Goal: Task Accomplishment & Management: Manage account settings

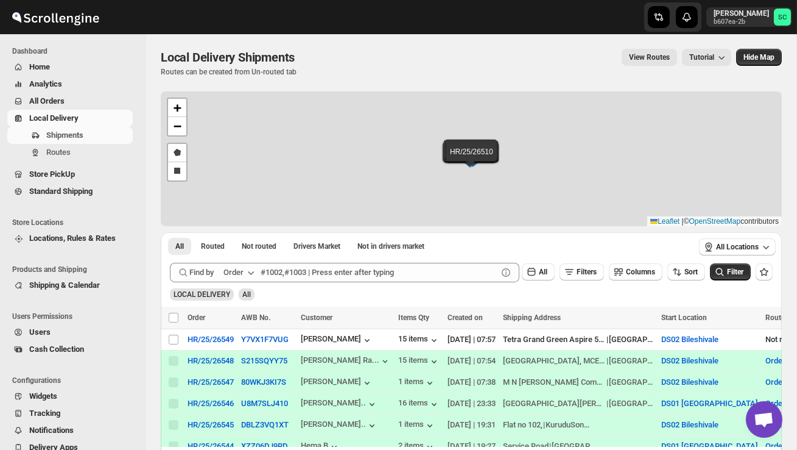
click at [102, 163] on div "Shipments Routes" at bounding box center [70, 146] width 140 height 39
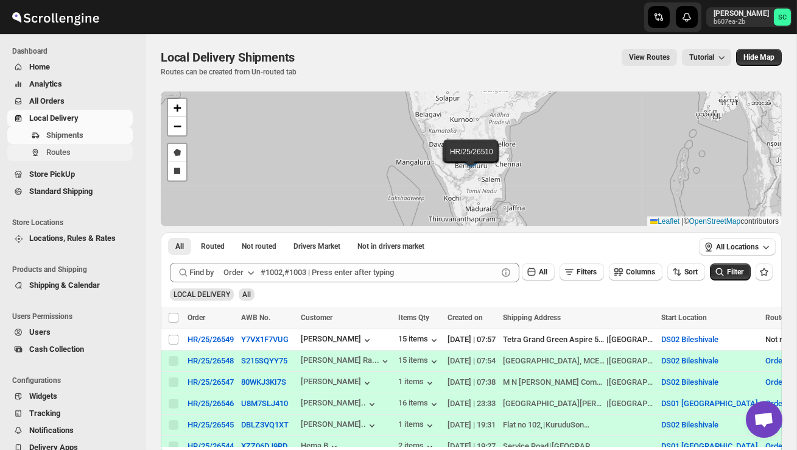
click at [103, 157] on span "Routes" at bounding box center [88, 152] width 84 height 12
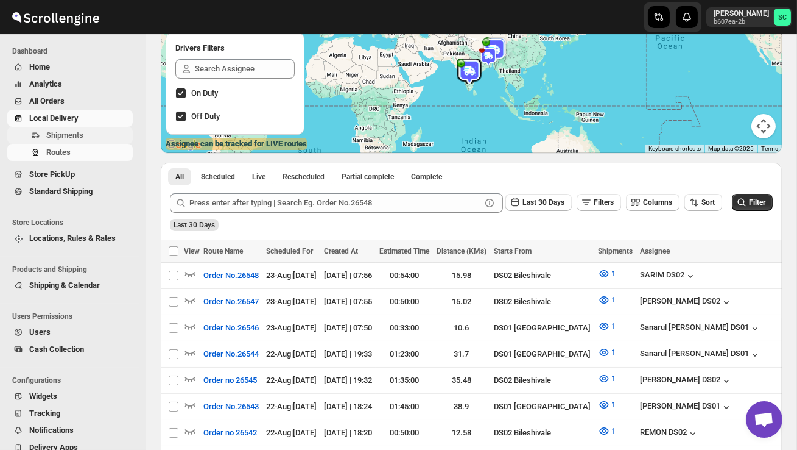
click at [72, 130] on span "Shipments" at bounding box center [64, 134] width 37 height 9
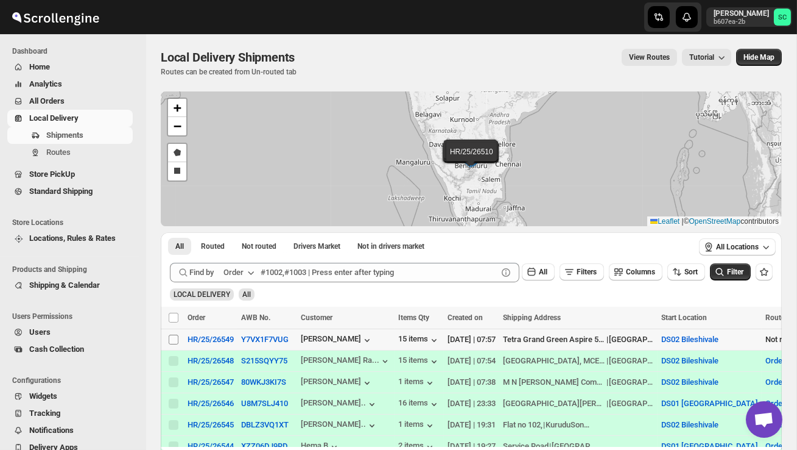
click at [170, 339] on input "Select shipment" at bounding box center [174, 339] width 10 height 10
checkbox input "true"
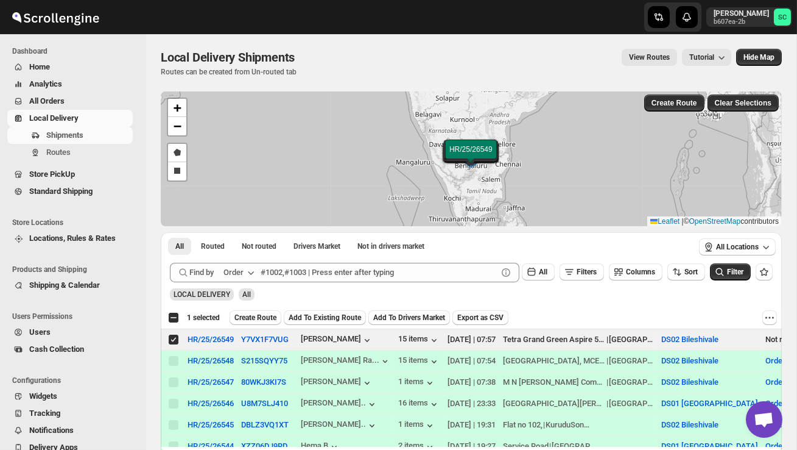
click at [253, 321] on span "Create Route" at bounding box center [256, 317] width 42 height 10
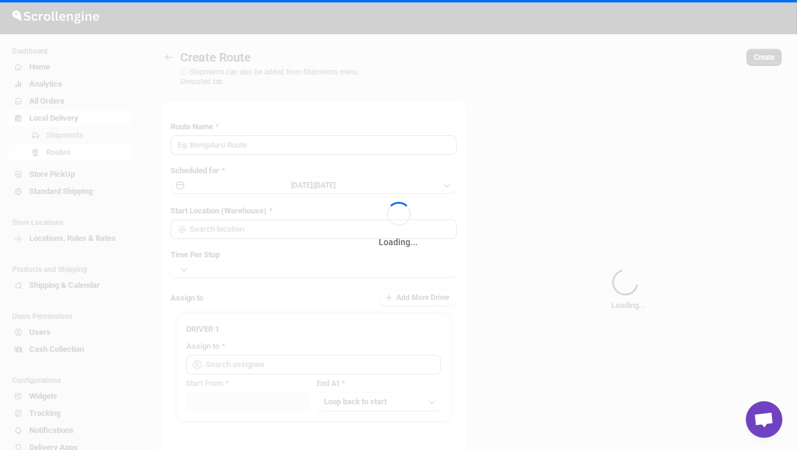
type input "Route - 23/08-0758"
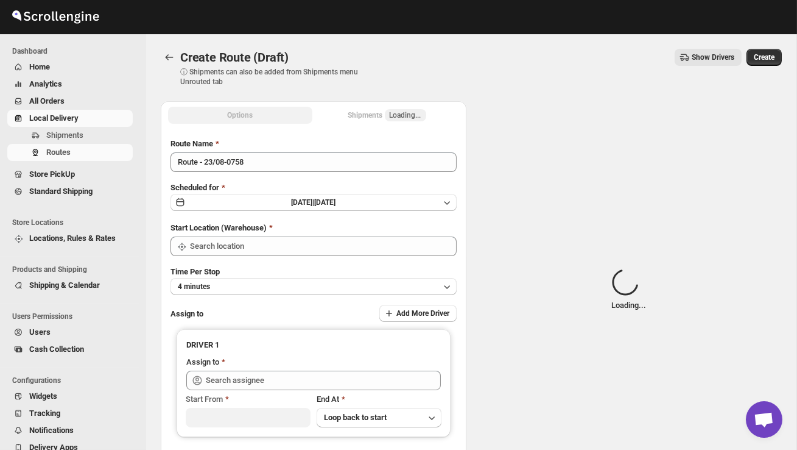
type input "DS02 Bileshivale"
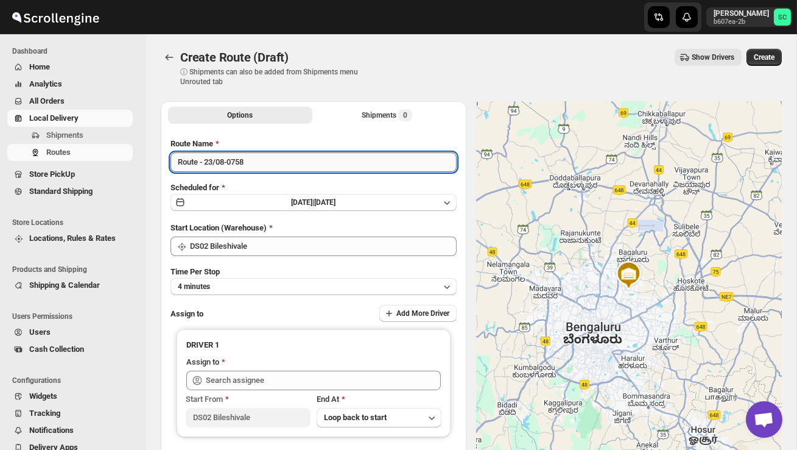
click at [259, 164] on input "Route - 23/08-0758" at bounding box center [314, 161] width 286 height 19
type input "R"
type input "Order no 26549"
click at [243, 281] on button "4 minutes" at bounding box center [314, 286] width 286 height 17
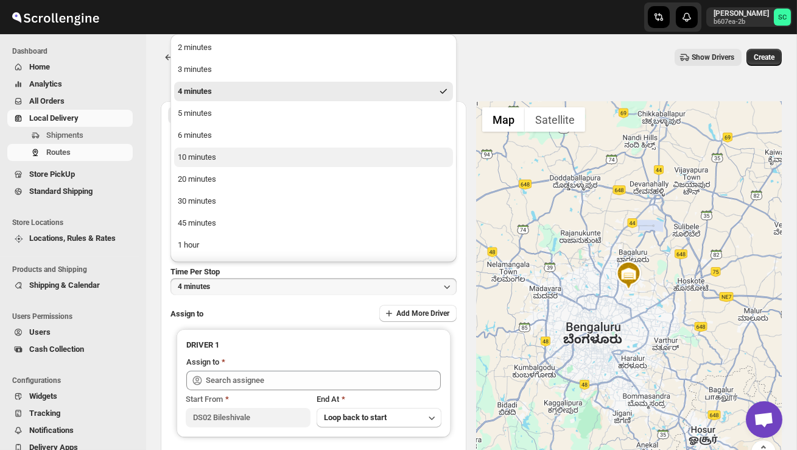
click at [211, 155] on div "10 minutes" at bounding box center [197, 157] width 38 height 12
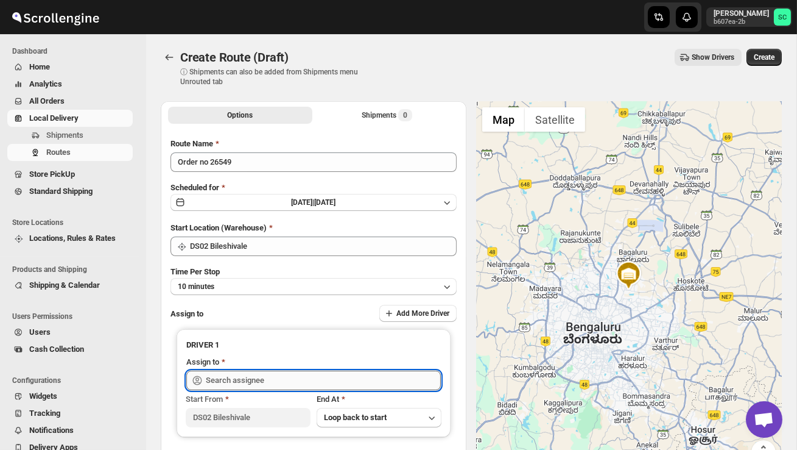
click at [263, 386] on input "text" at bounding box center [323, 379] width 235 height 19
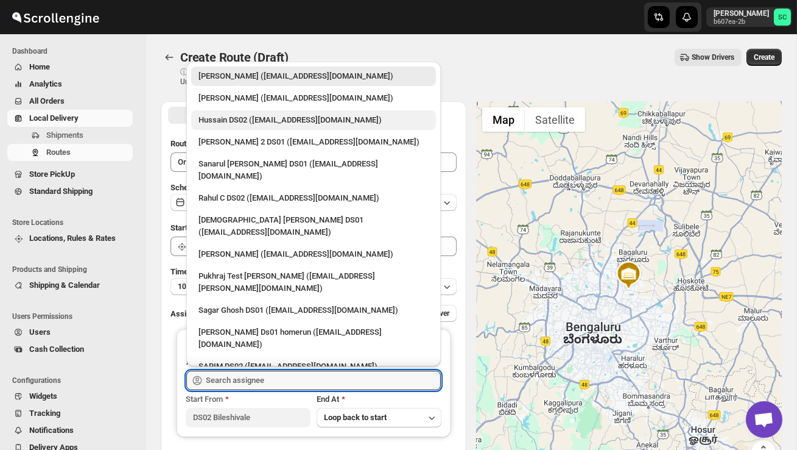
click at [277, 129] on div "Hussain DS02 (jarav60351@abatido.com)" at bounding box center [313, 119] width 245 height 19
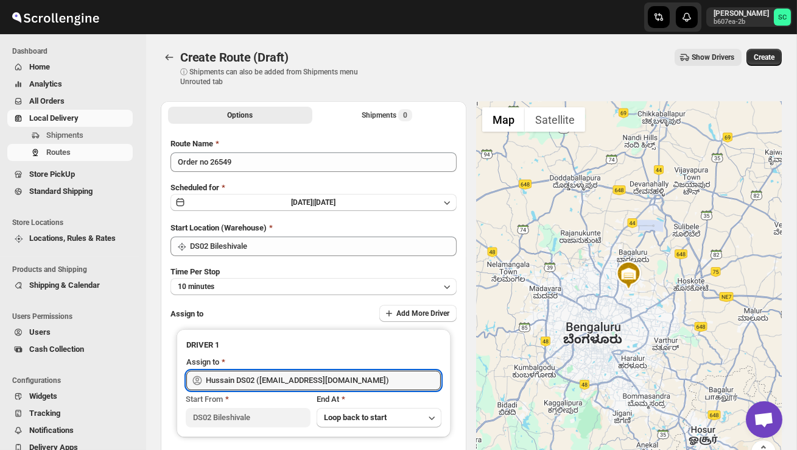
type input "Hussain DS02 (jarav60351@abatido.com)"
click at [763, 55] on span "Create" at bounding box center [764, 57] width 21 height 10
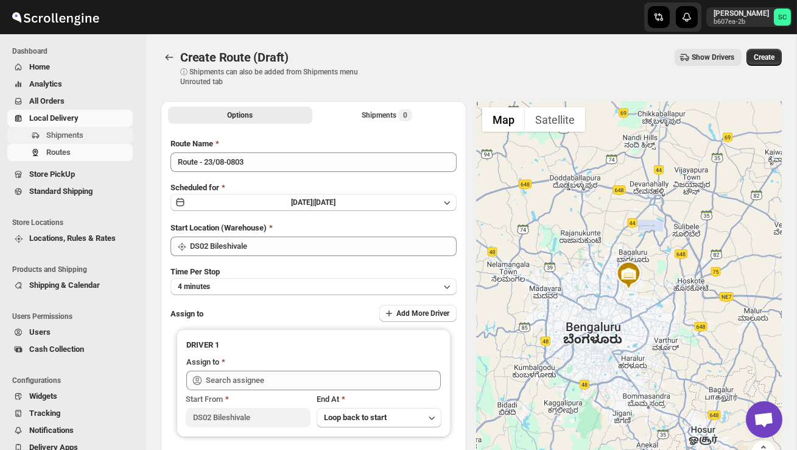
click at [62, 132] on span "Shipments" at bounding box center [64, 134] width 37 height 9
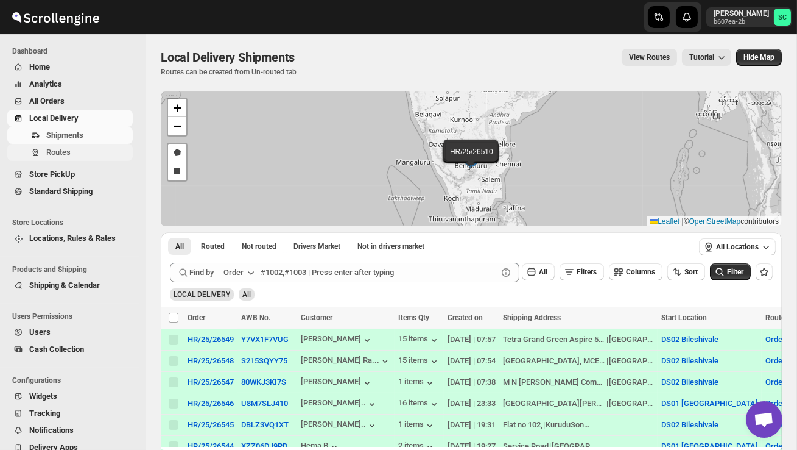
click at [76, 155] on span "Routes" at bounding box center [88, 152] width 84 height 12
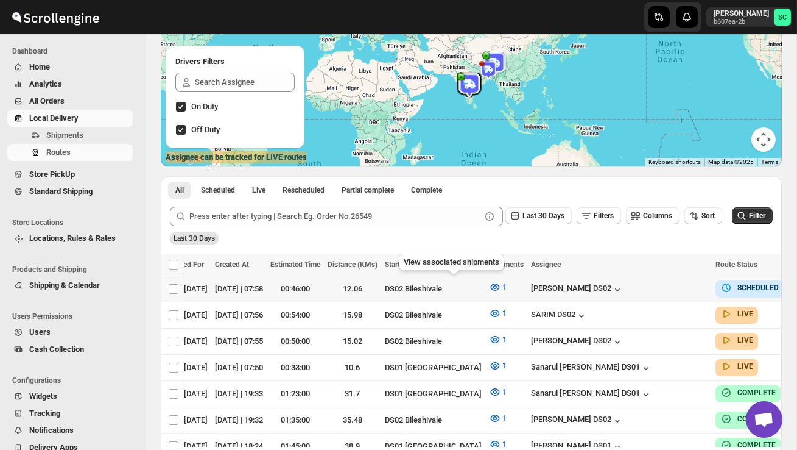
scroll to position [0, 125]
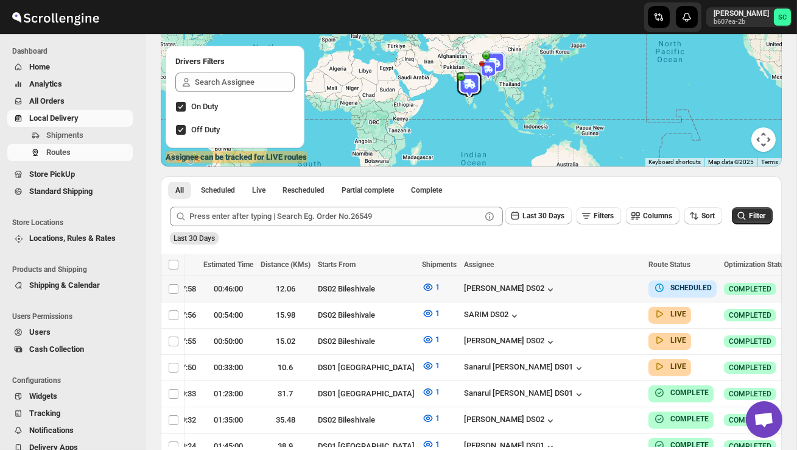
click at [797, 286] on icon "button" at bounding box center [804, 288] width 12 height 12
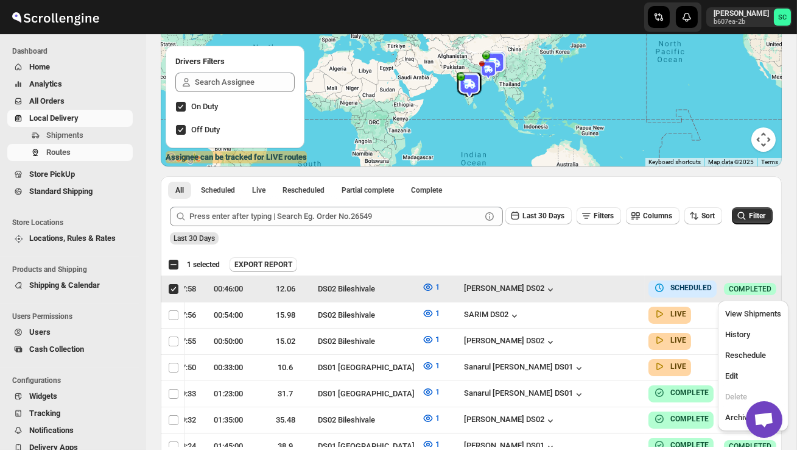
scroll to position [0, 1]
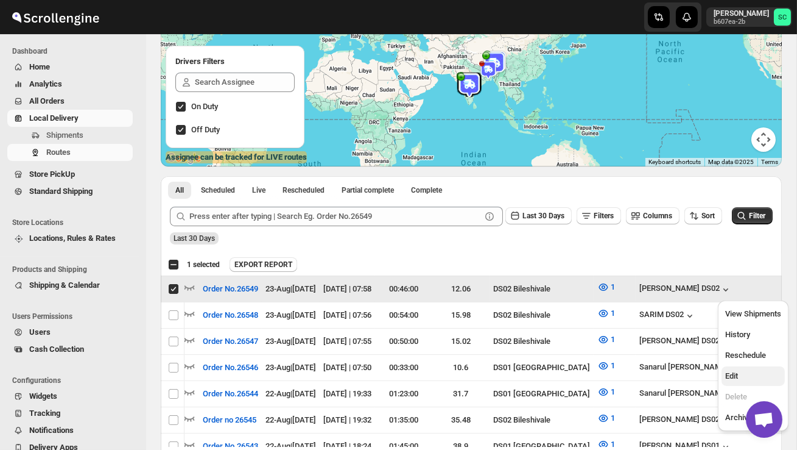
click at [746, 366] on button "Edit" at bounding box center [753, 375] width 63 height 19
checkbox input "false"
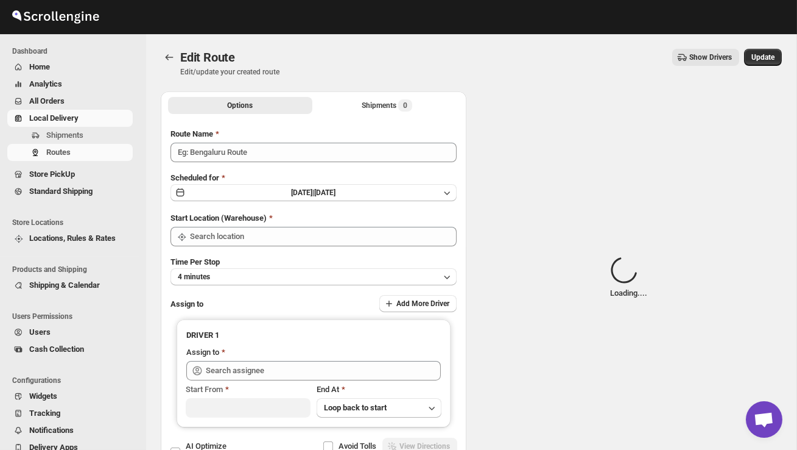
type input "Order No.26549"
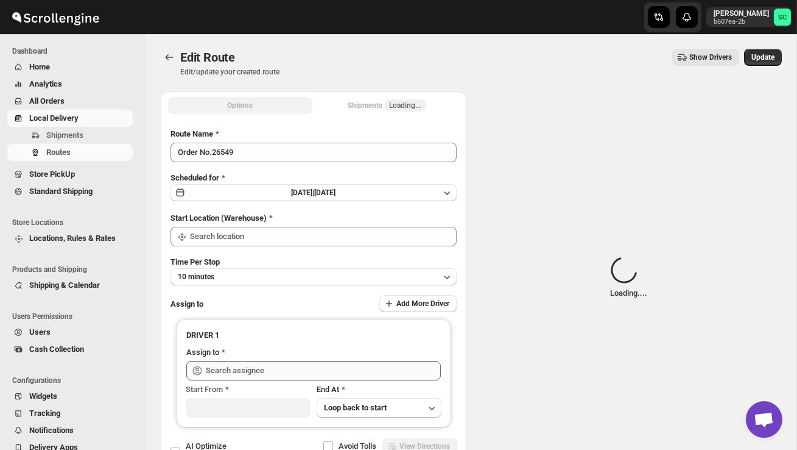
type input "DS02 Bileshivale"
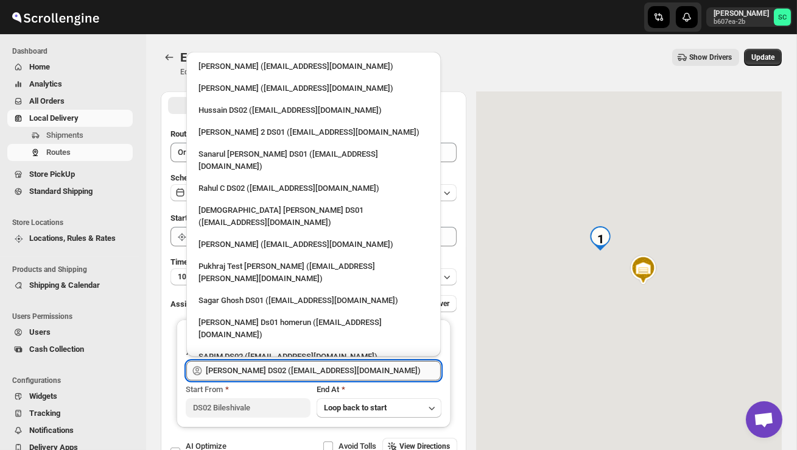
click at [379, 367] on input "[PERSON_NAME] DS02 ([EMAIL_ADDRESS][DOMAIN_NAME])" at bounding box center [323, 370] width 235 height 19
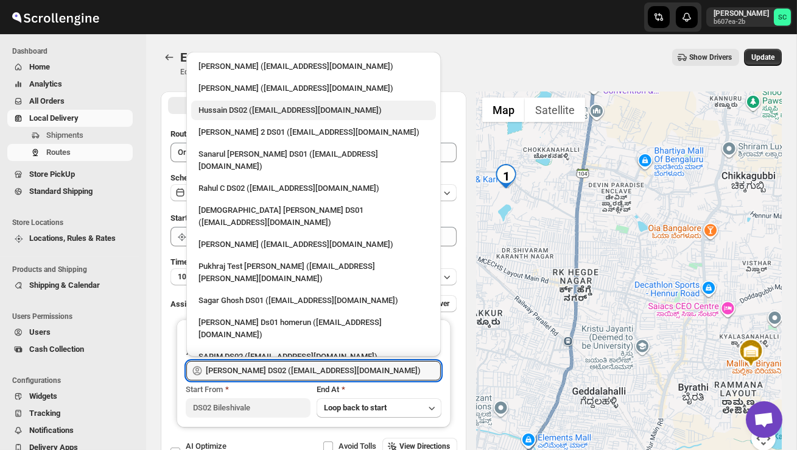
click at [281, 110] on div "Hussain DS02 ([EMAIL_ADDRESS][DOMAIN_NAME])" at bounding box center [314, 110] width 230 height 12
type input "Hussain DS02 ([EMAIL_ADDRESS][DOMAIN_NAME])"
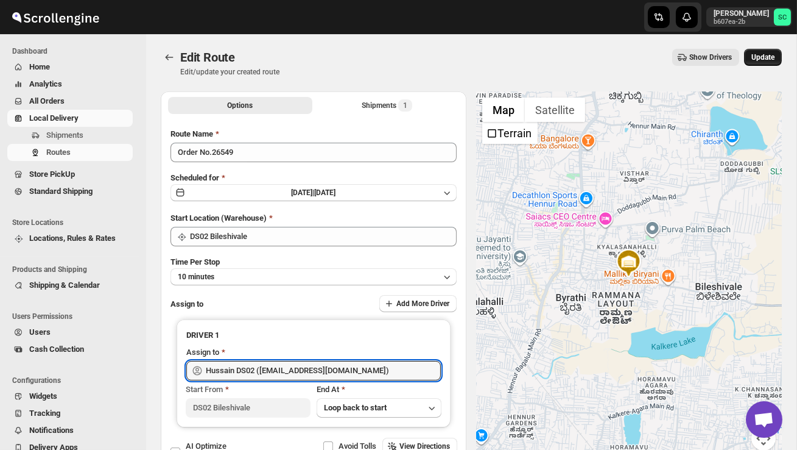
click at [754, 53] on span "Update" at bounding box center [763, 57] width 23 height 10
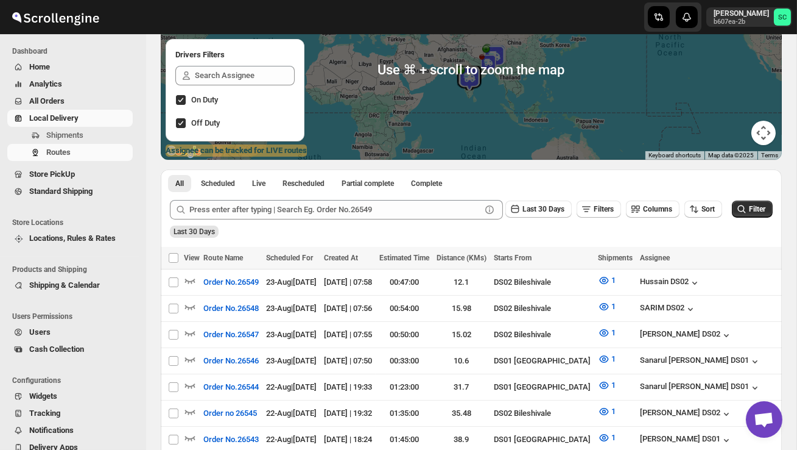
scroll to position [139, 0]
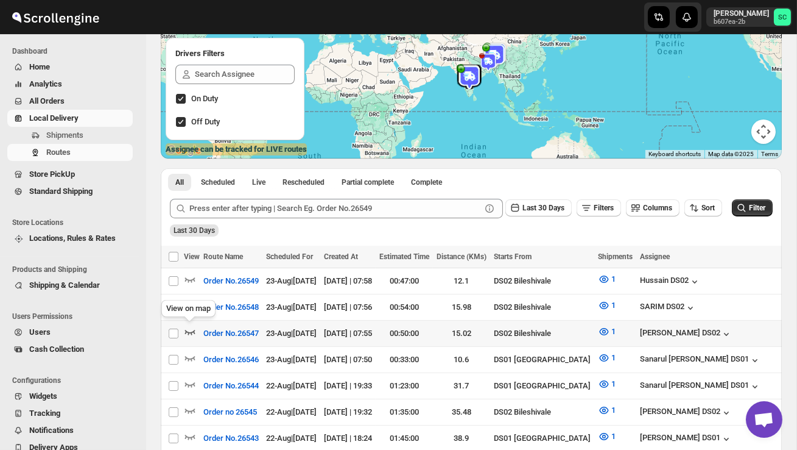
click at [189, 331] on icon "button" at bounding box center [190, 332] width 10 height 5
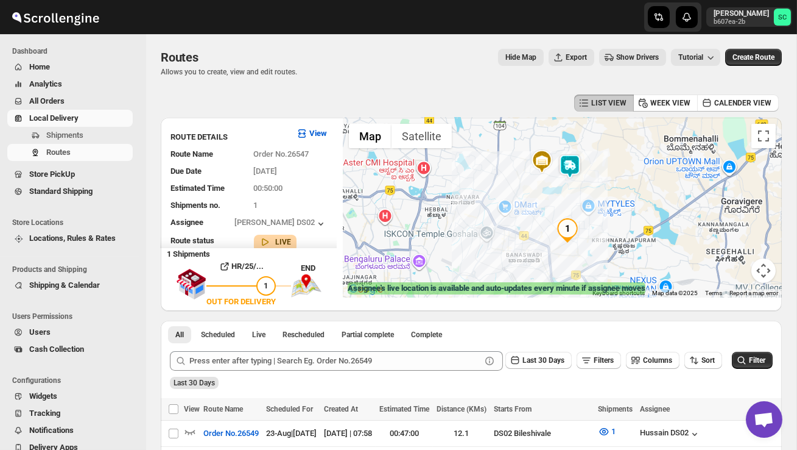
click at [579, 228] on img "1" at bounding box center [568, 230] width 24 height 24
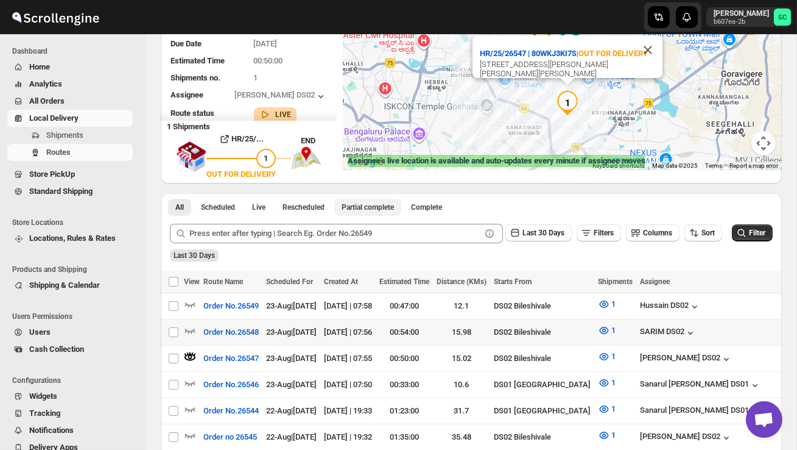
scroll to position [128, 0]
click at [188, 326] on icon "button" at bounding box center [190, 329] width 12 height 12
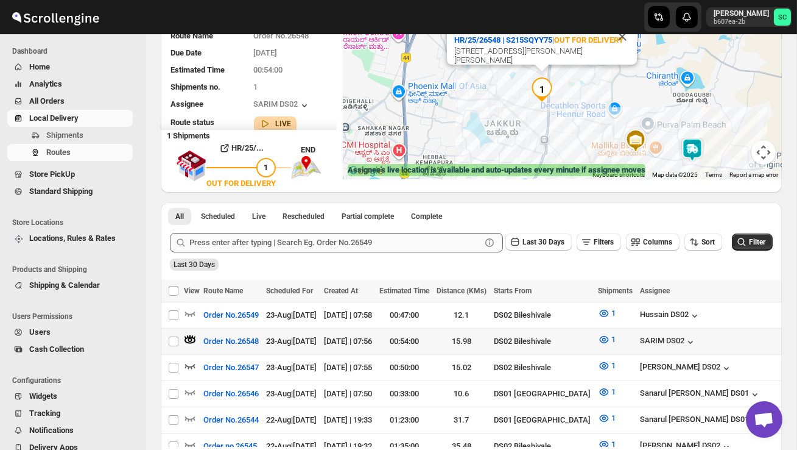
scroll to position [121, 0]
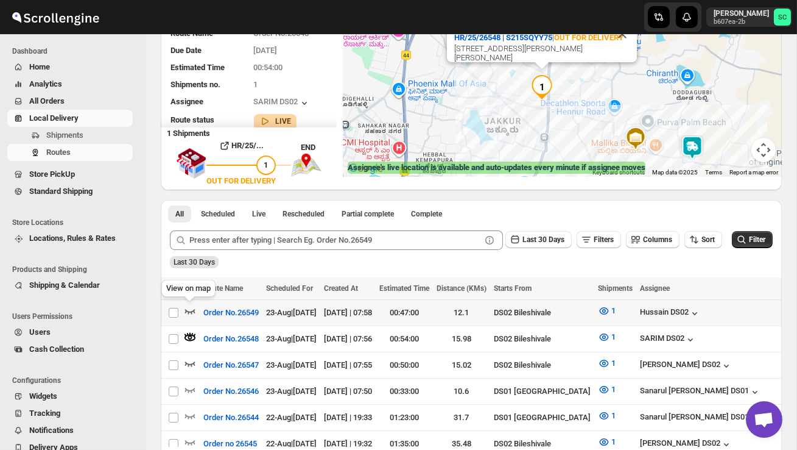
click at [190, 311] on icon "button" at bounding box center [190, 311] width 10 height 5
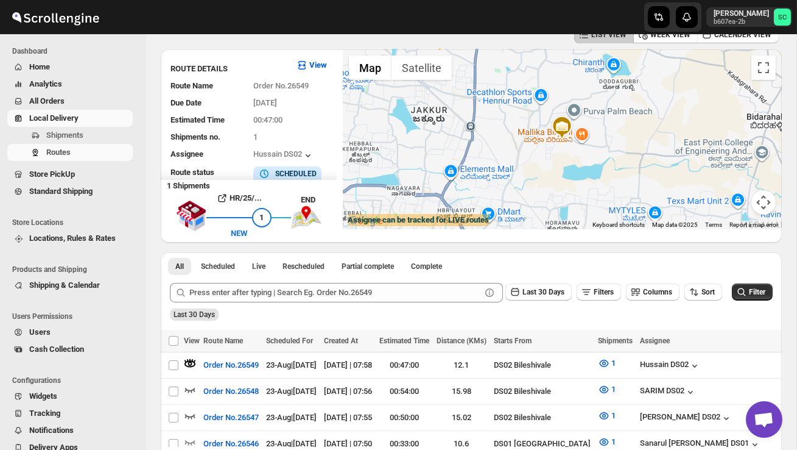
scroll to position [0, 0]
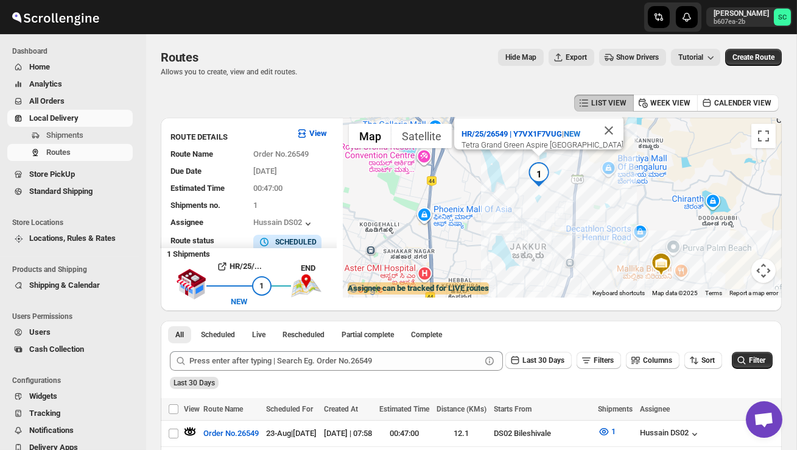
drag, startPoint x: 487, startPoint y: 191, endPoint x: 532, endPoint y: 218, distance: 51.9
click at [531, 217] on div "HR/25/26549 | Y7VX1F7VUG | NEW Tetra Grand Green Aspire 5th Cross Sampigehalli,…" at bounding box center [562, 208] width 439 height 180
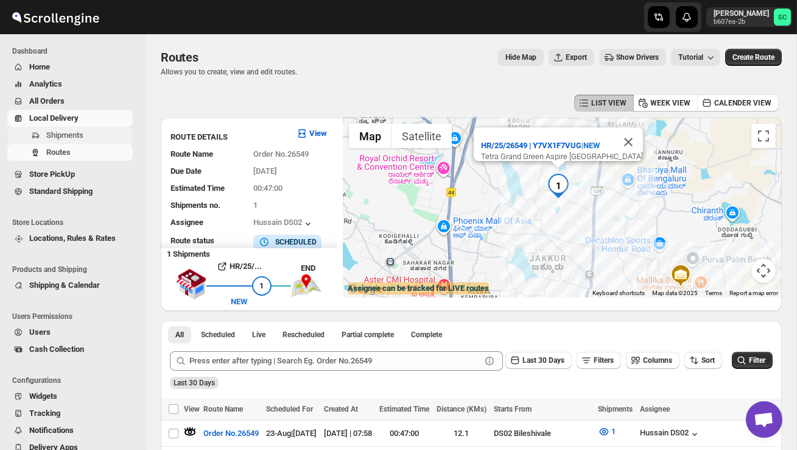
click at [74, 133] on span "Shipments" at bounding box center [64, 134] width 37 height 9
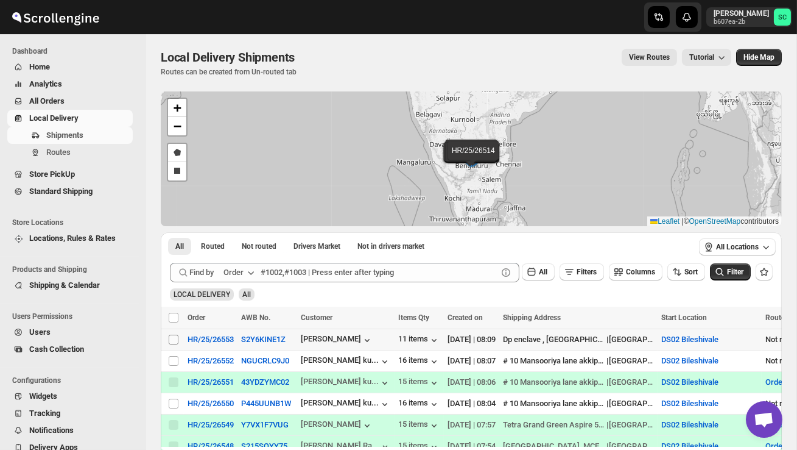
click at [176, 340] on input "Select shipment" at bounding box center [174, 339] width 10 height 10
checkbox input "true"
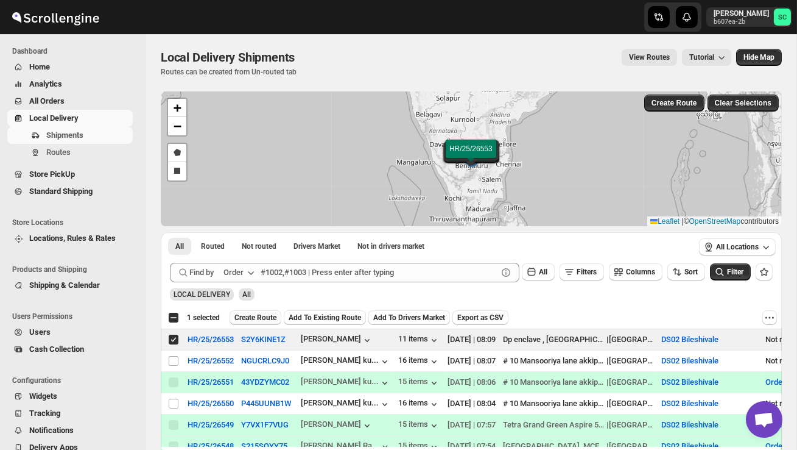
click at [251, 317] on span "Create Route" at bounding box center [256, 317] width 42 height 10
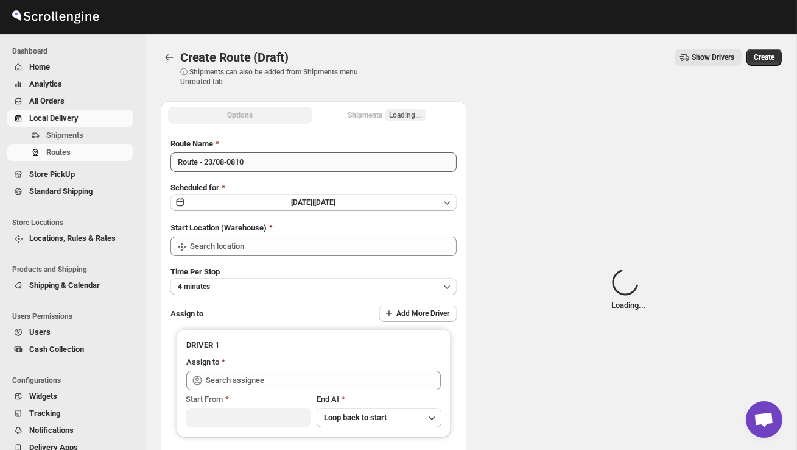
type input "DS02 Bileshivale"
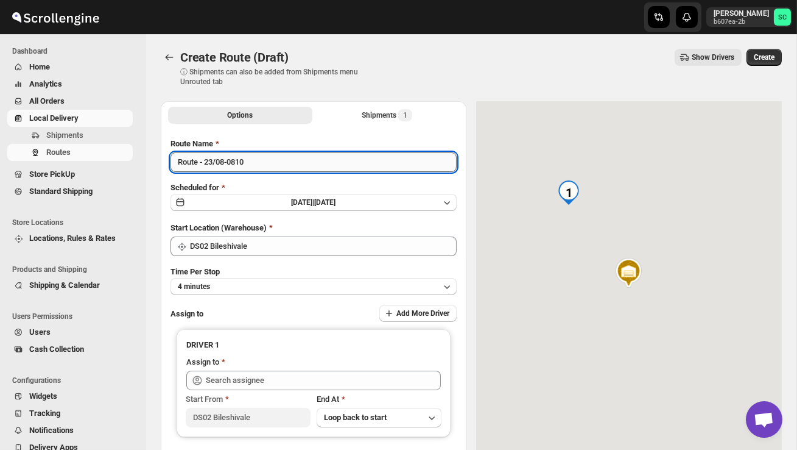
click at [261, 164] on input "Route - 23/08-0810" at bounding box center [314, 161] width 286 height 19
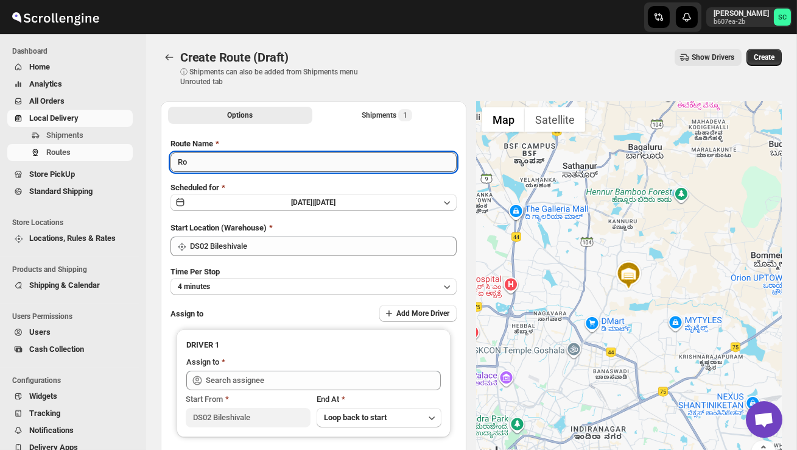
type input "R"
type input "Order no 26553"
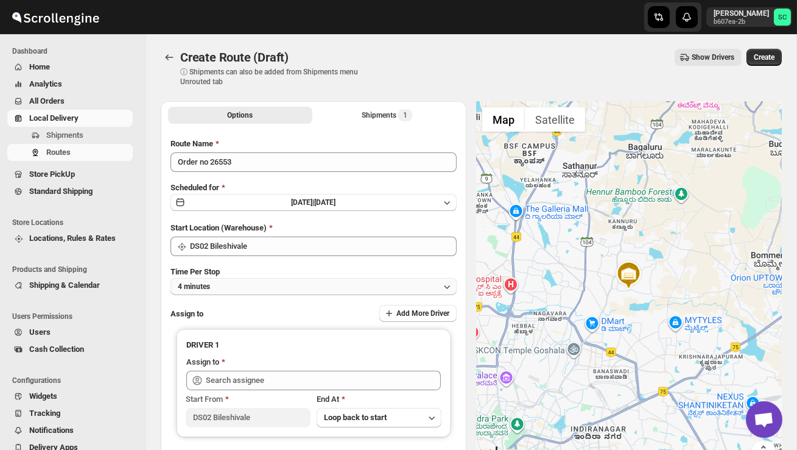
click at [326, 286] on button "4 minutes" at bounding box center [314, 286] width 286 height 17
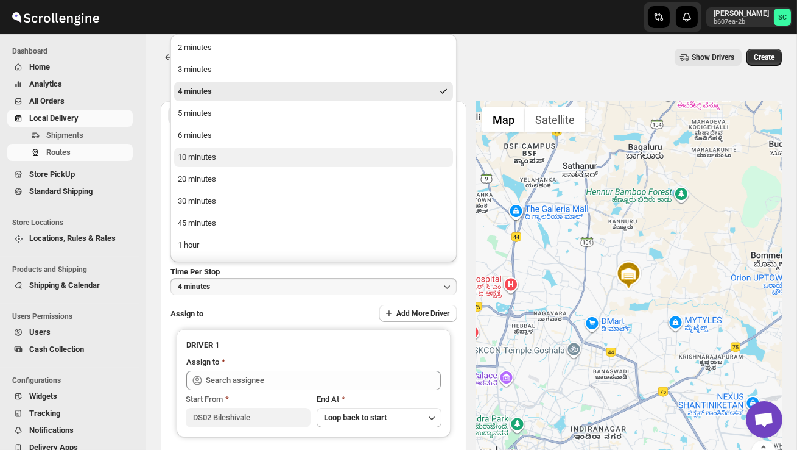
click at [253, 152] on button "10 minutes" at bounding box center [313, 156] width 279 height 19
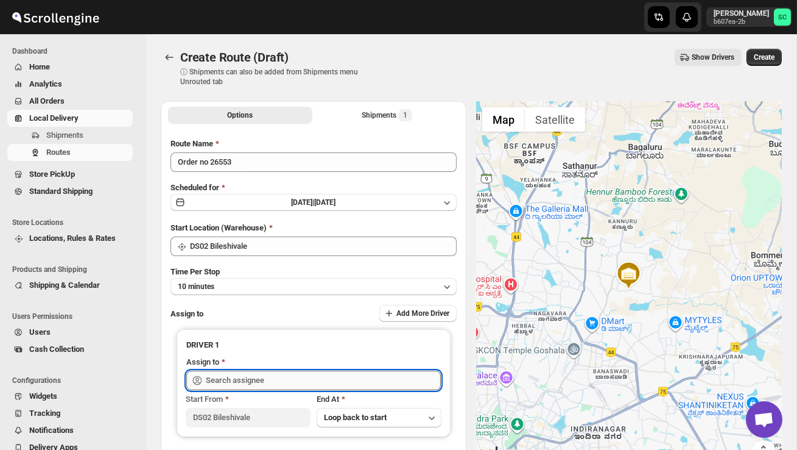
click at [262, 374] on input "text" at bounding box center [323, 379] width 235 height 19
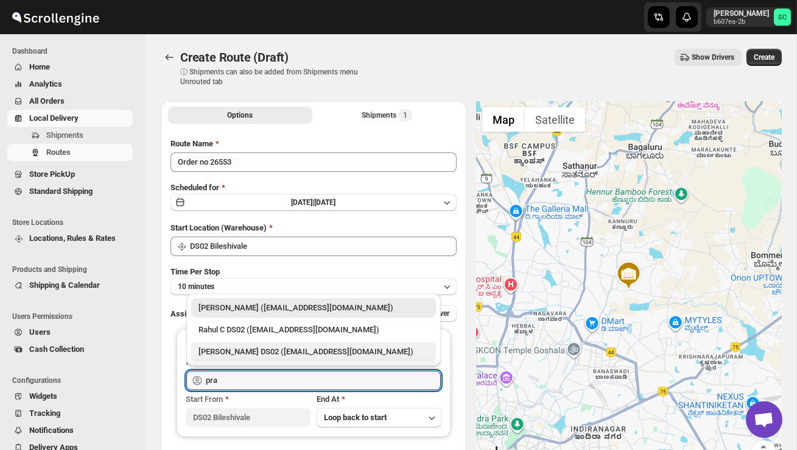
click at [272, 345] on div "PRAKSH DS02 (tetidoh251@flektel.com)" at bounding box center [313, 351] width 245 height 19
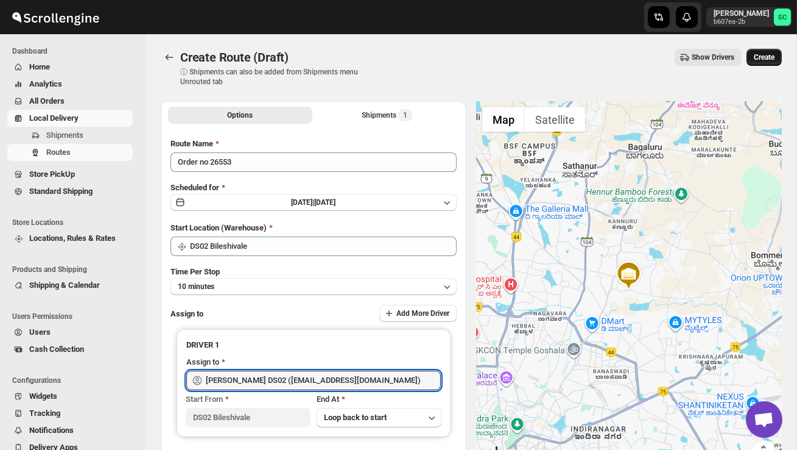
type input "PRAKSH DS02 (tetidoh251@flektel.com)"
click at [768, 54] on span "Create" at bounding box center [764, 57] width 21 height 10
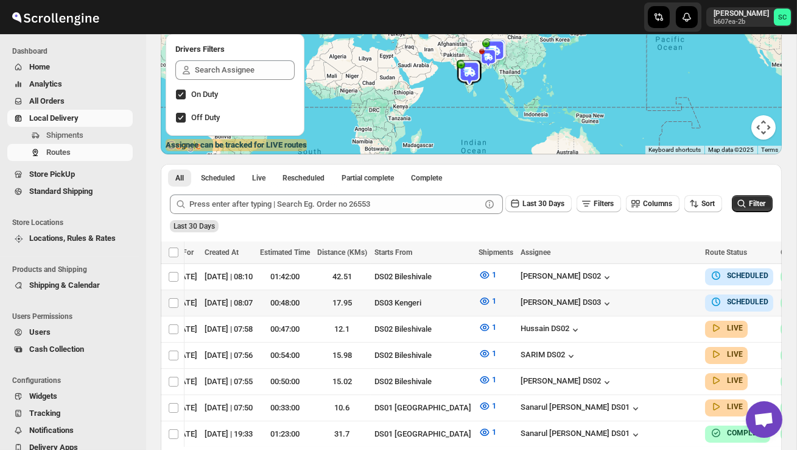
scroll to position [0, 177]
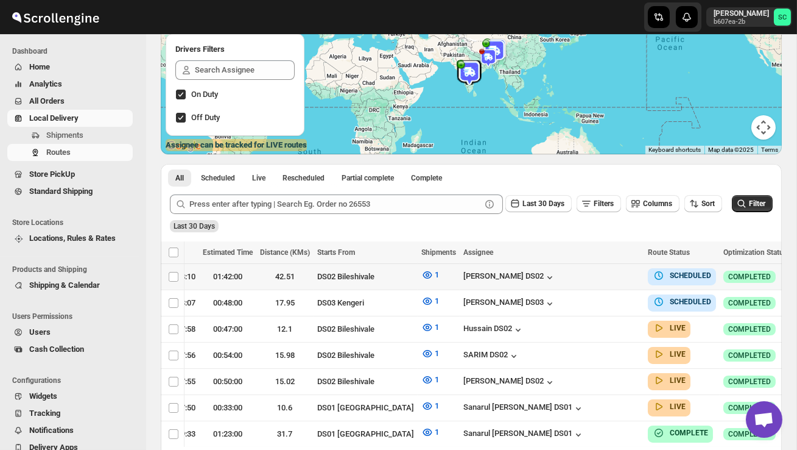
click at [797, 280] on icon "button" at bounding box center [803, 276] width 12 height 12
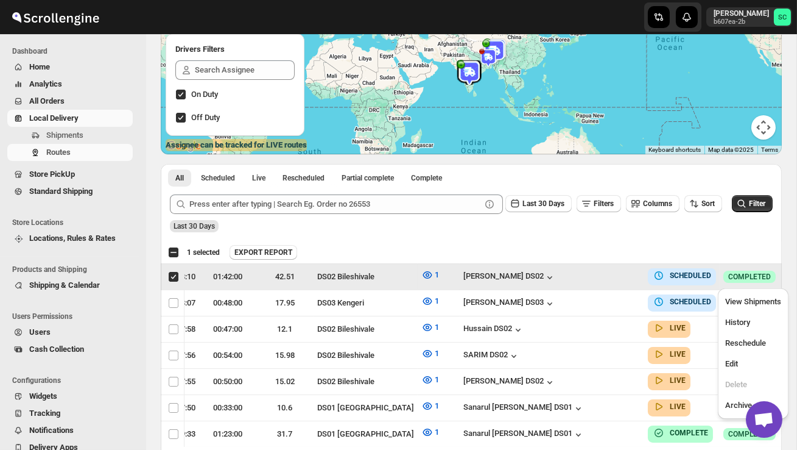
scroll to position [0, 1]
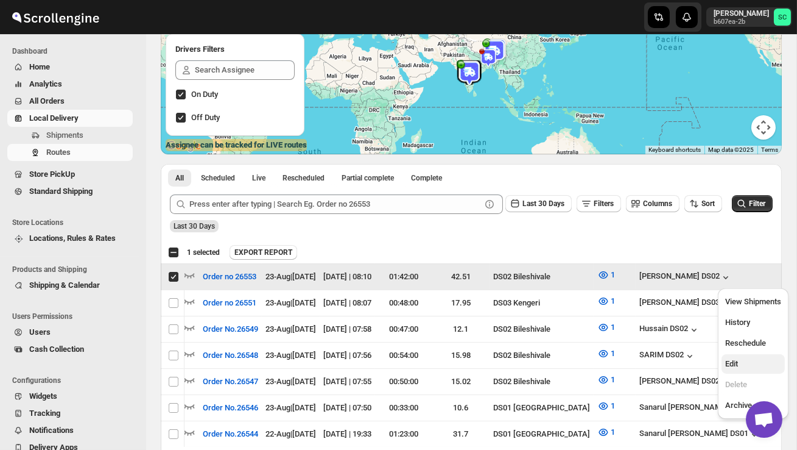
click at [747, 358] on span "Edit" at bounding box center [753, 364] width 56 height 12
checkbox input "false"
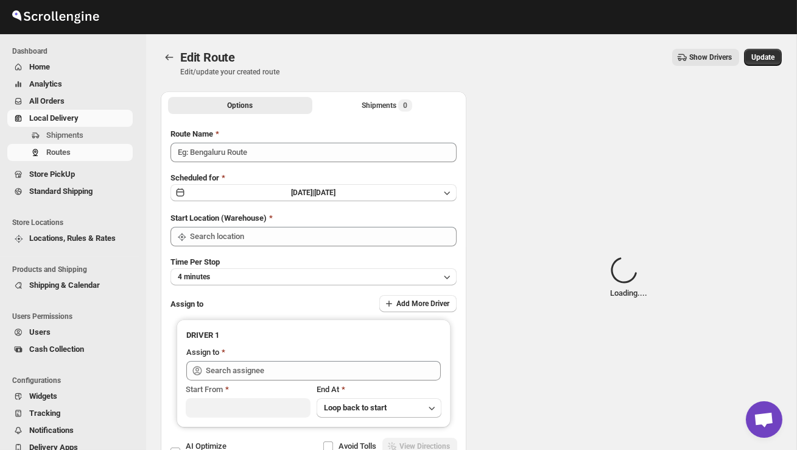
type input "Order no 26553"
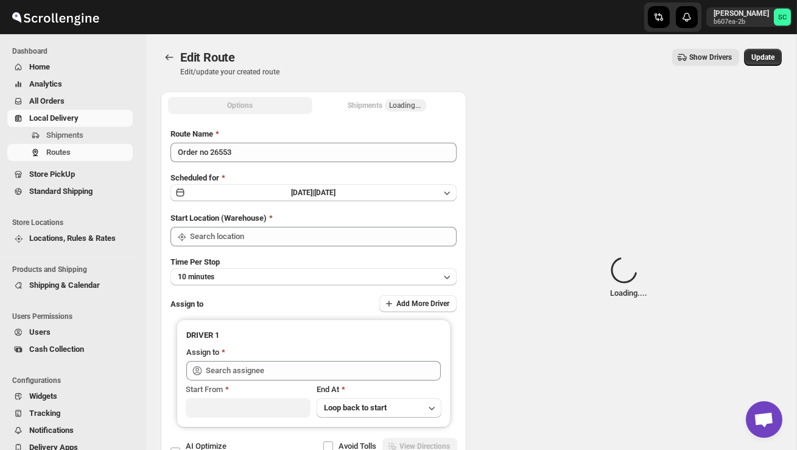
type input "DS02 Bileshivale"
type input "PRAKSH DS02 (tetidoh251@flektel.com)"
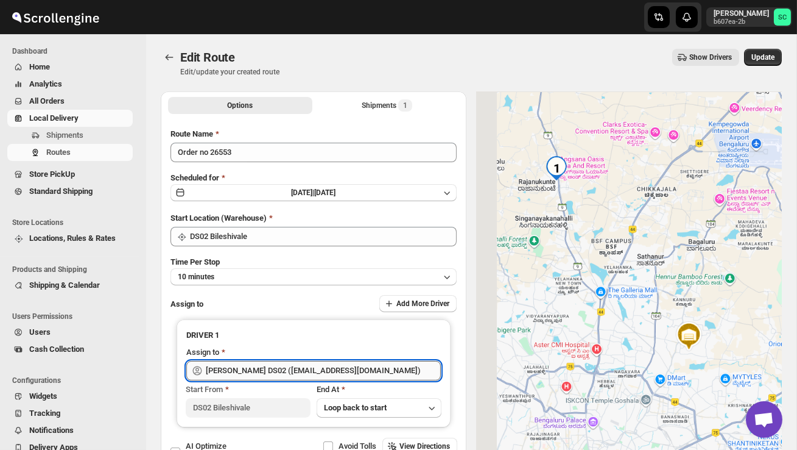
click at [396, 369] on input "PRAKSH DS02 (tetidoh251@flektel.com)" at bounding box center [323, 370] width 235 height 19
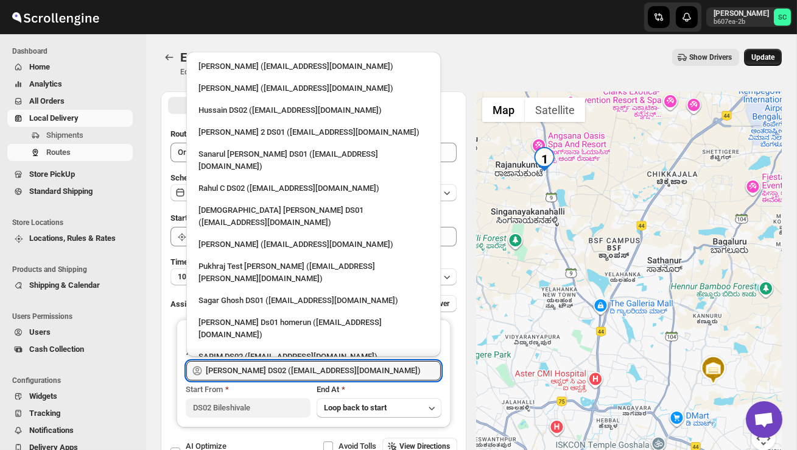
click at [764, 60] on span "Update" at bounding box center [763, 57] width 23 height 10
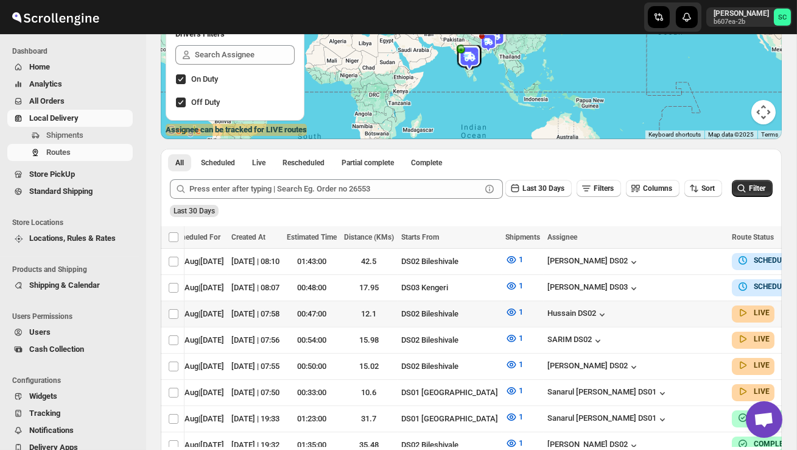
scroll to position [0, 177]
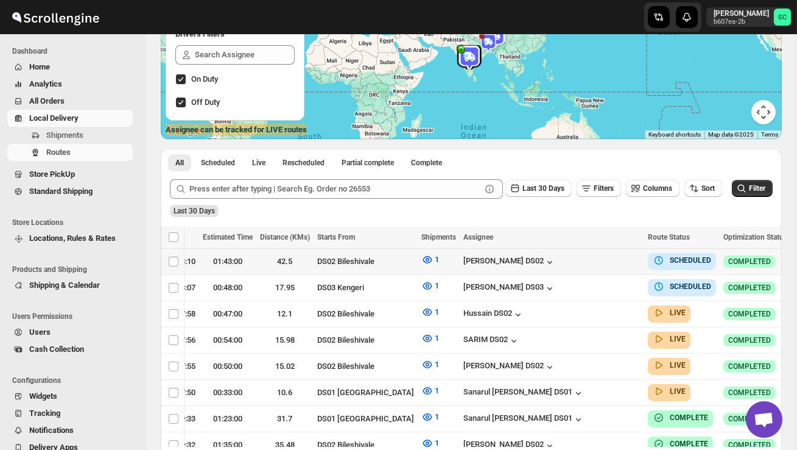
click at [797, 258] on icon "button" at bounding box center [803, 261] width 12 height 12
checkbox input "true"
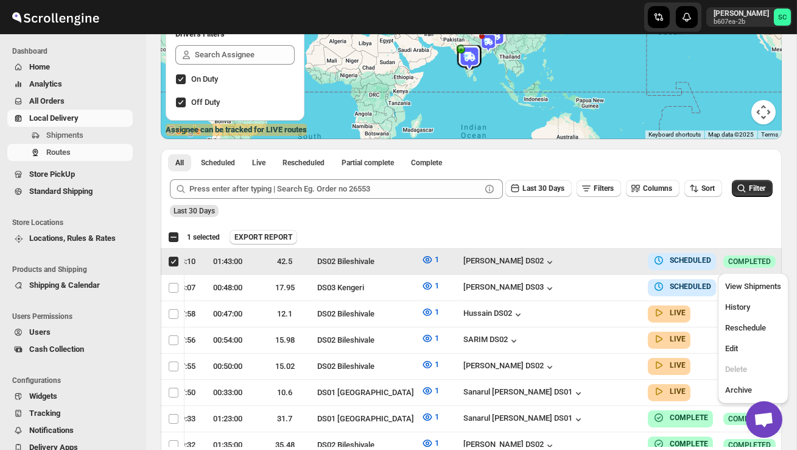
scroll to position [0, 1]
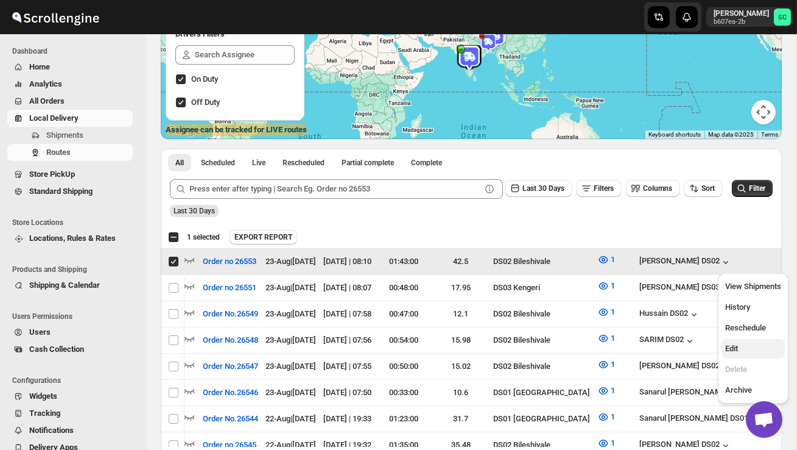
click at [755, 348] on span "Edit" at bounding box center [753, 348] width 56 height 12
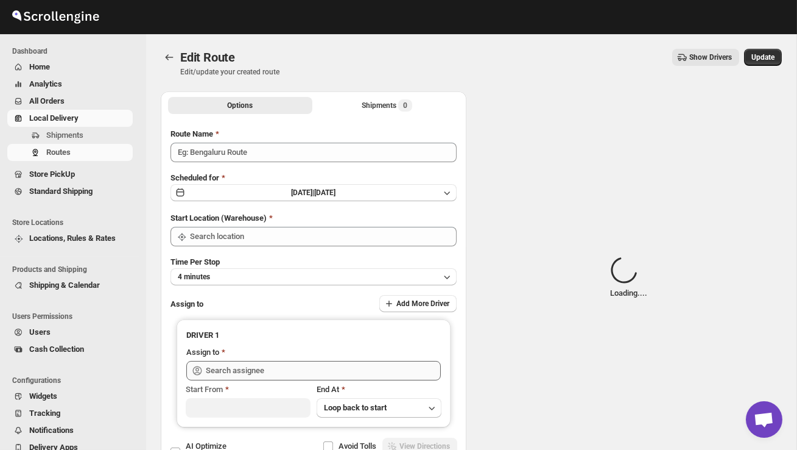
type input "Order no 26553"
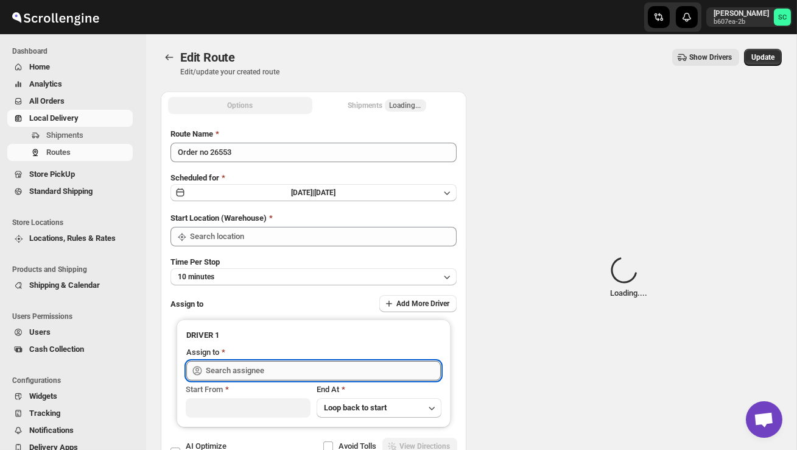
type input "DS02 Bileshivale"
click at [386, 368] on input "text" at bounding box center [323, 370] width 235 height 19
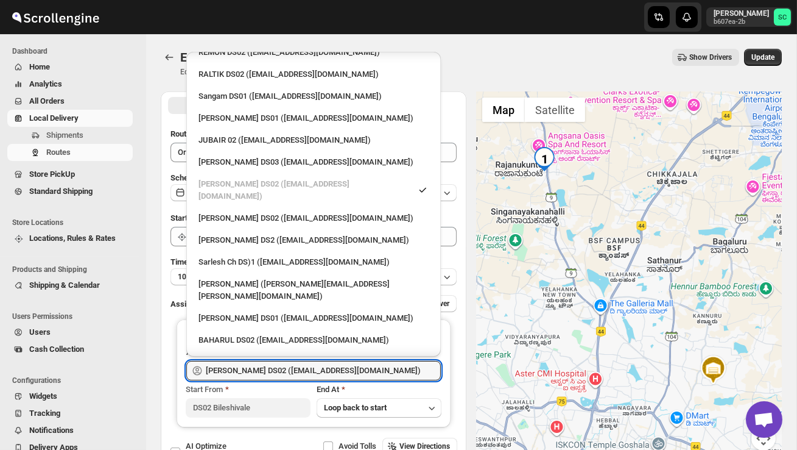
scroll to position [419, 0]
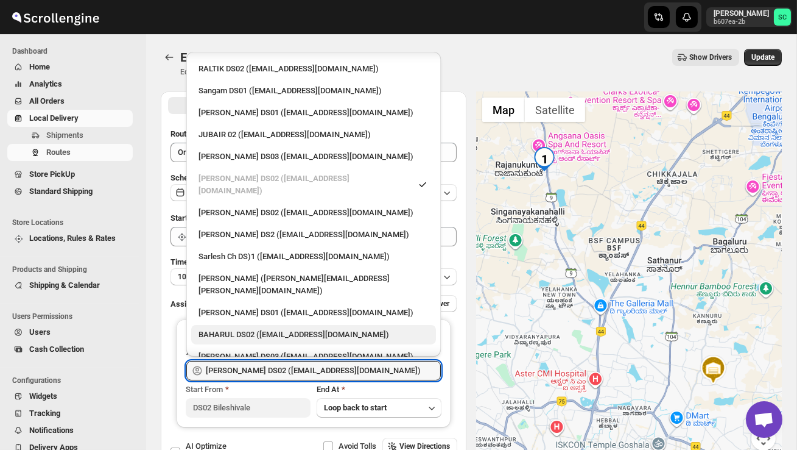
click at [298, 328] on div "BAHARUL DS02 (woyaf10309@lewou.com)" at bounding box center [314, 334] width 230 height 12
type input "BAHARUL DS02 (woyaf10309@lewou.com)"
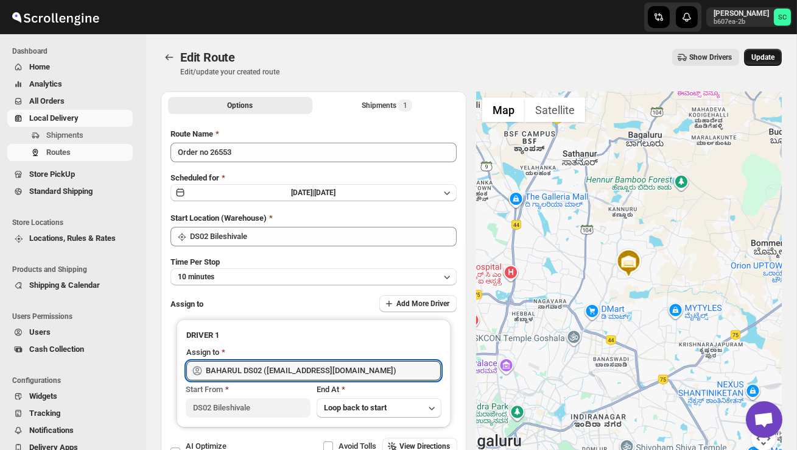
click at [763, 55] on span "Update" at bounding box center [763, 57] width 23 height 10
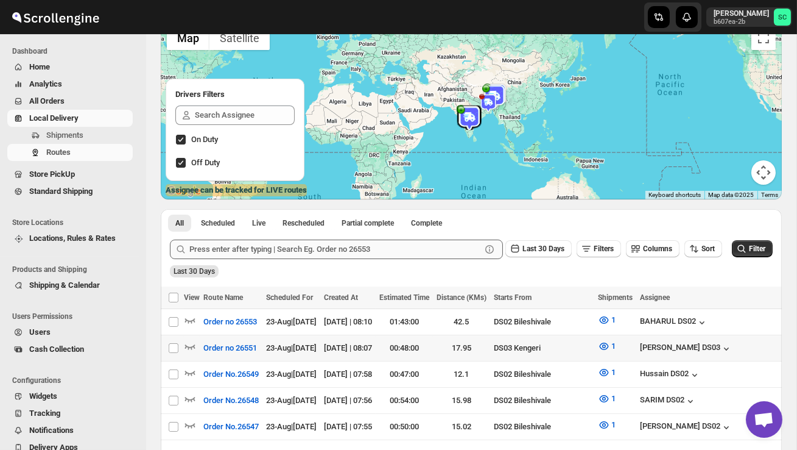
scroll to position [99, 0]
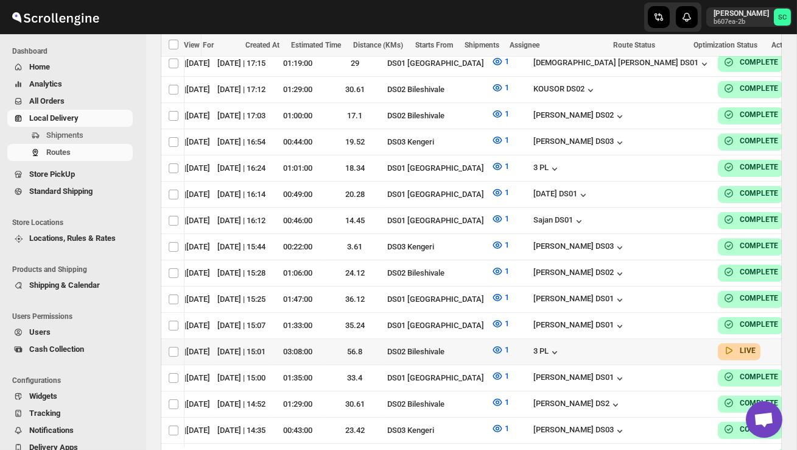
scroll to position [0, 125]
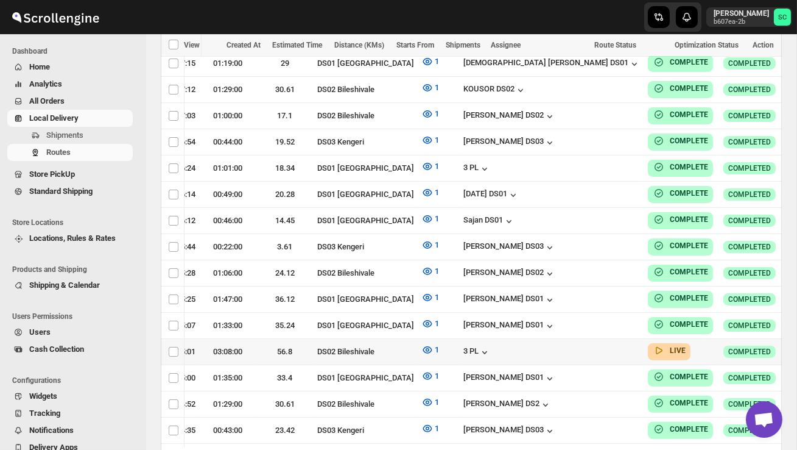
click at [797, 345] on icon "button" at bounding box center [803, 351] width 12 height 12
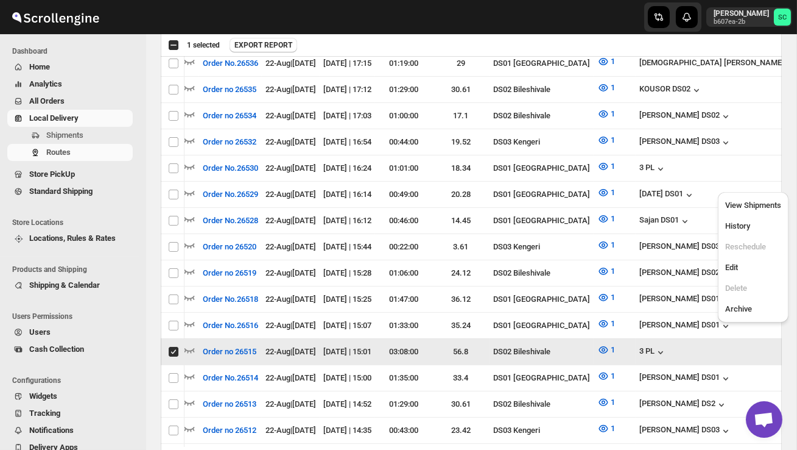
click at [755, 256] on ul "View Shipments History Reschedule Edit Delete Archive" at bounding box center [753, 257] width 63 height 123
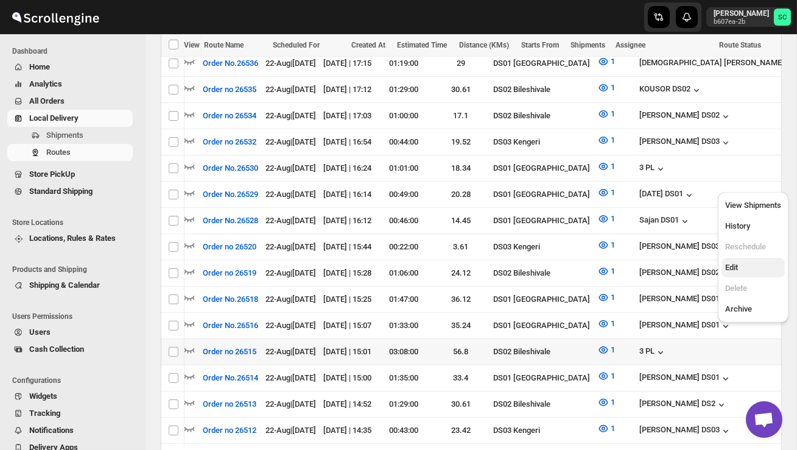
click at [753, 263] on span "Edit" at bounding box center [753, 267] width 56 height 12
checkbox input "true"
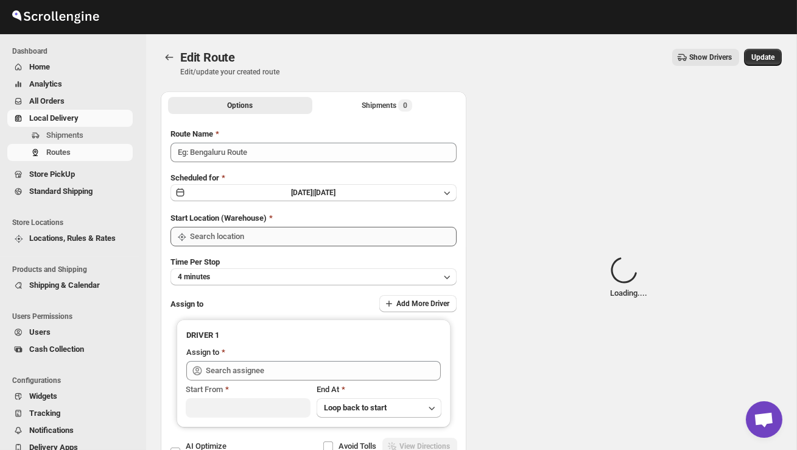
type input "Order no 26515"
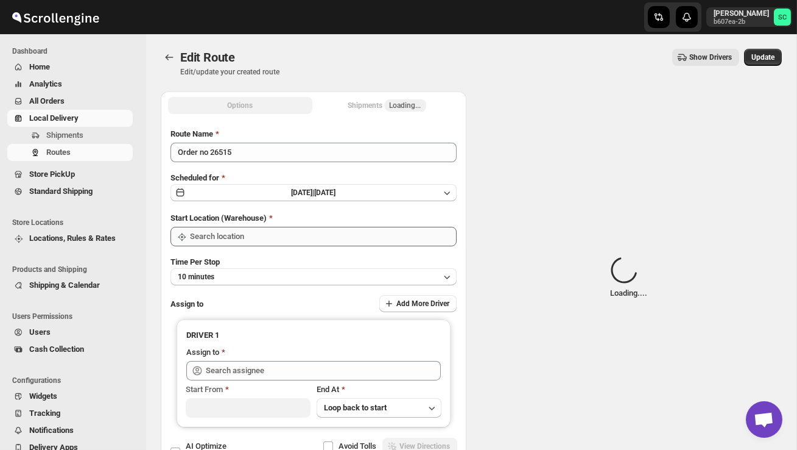
type input "DS02 Bileshivale"
type input "3 PL ([EMAIL_ADDRESS][DOMAIN_NAME])"
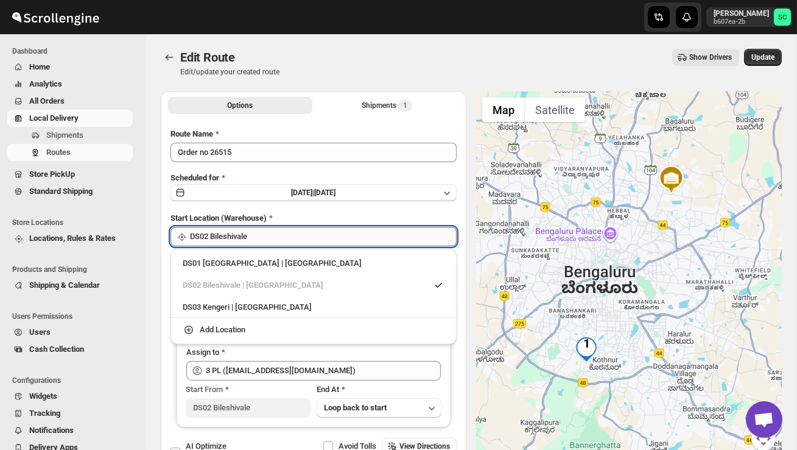
click at [322, 236] on input "DS02 Bileshivale" at bounding box center [323, 236] width 267 height 19
click at [298, 302] on div "DS03 Kengeri | Bengaluru" at bounding box center [314, 307] width 262 height 12
type input "DS03 Kengeri"
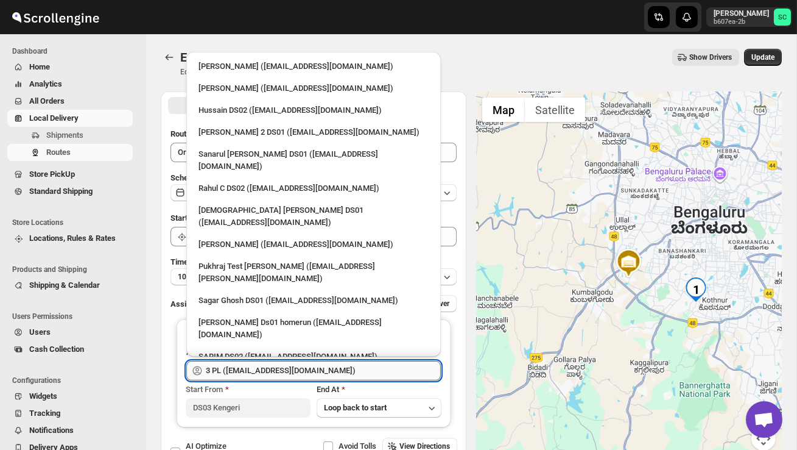
click at [331, 364] on input "3 PL ([EMAIL_ADDRESS][DOMAIN_NAME])" at bounding box center [323, 370] width 235 height 19
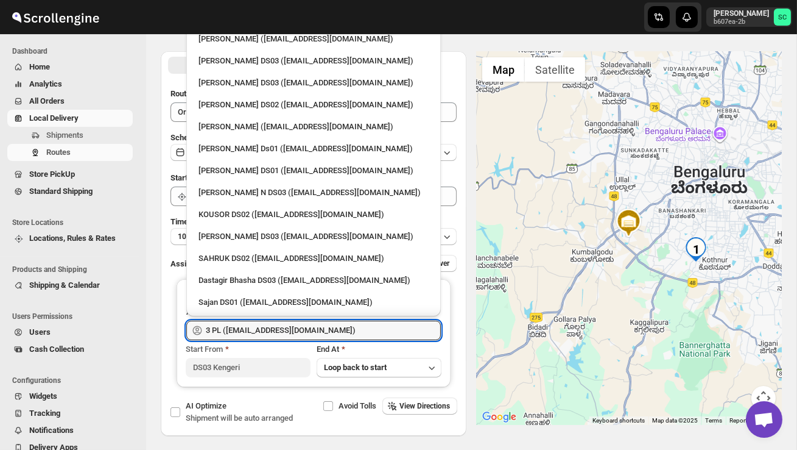
scroll to position [749, 0]
click at [252, 187] on div "Mohan Kumar N DS03 (tototi9961@ofacer.com)" at bounding box center [314, 193] width 230 height 12
type input "Mohan Kumar N DS03 (tototi9961@ofacer.com)"
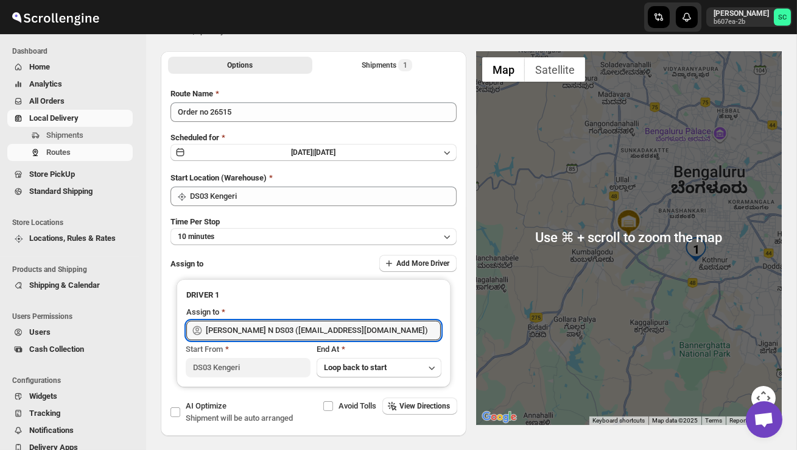
scroll to position [0, 0]
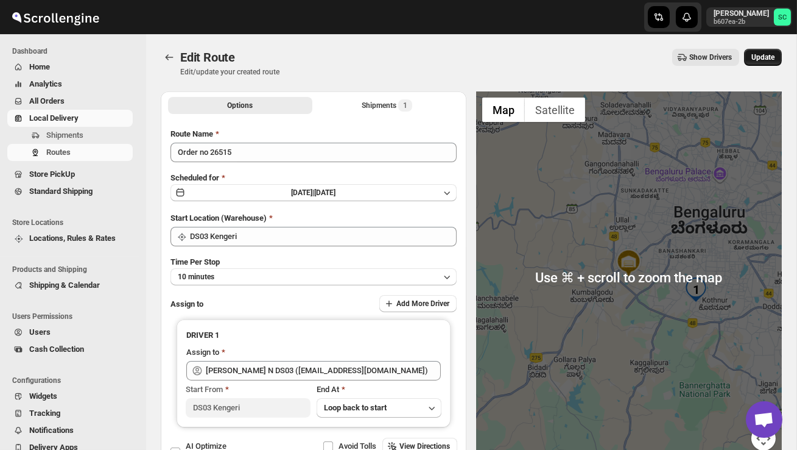
click at [770, 56] on span "Update" at bounding box center [763, 57] width 23 height 10
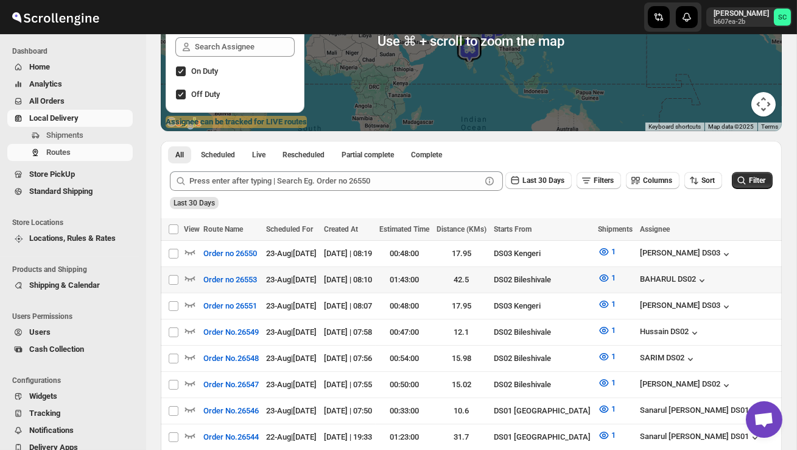
scroll to position [171, 0]
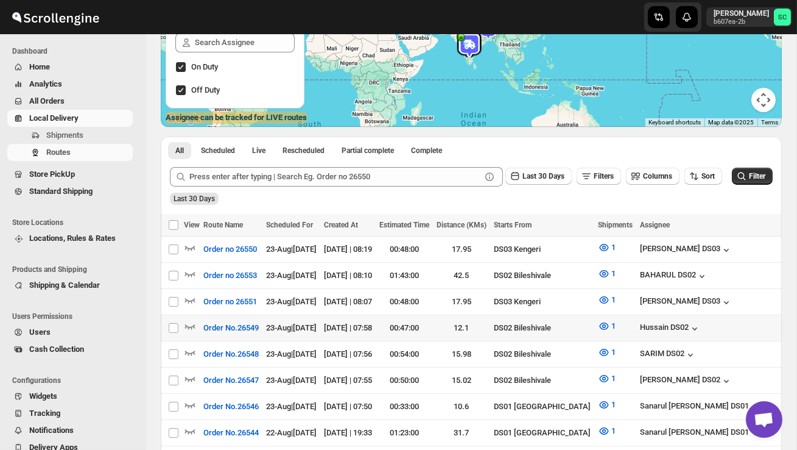
click at [196, 322] on div at bounding box center [192, 328] width 16 height 16
click at [192, 325] on icon "button" at bounding box center [190, 326] width 12 height 12
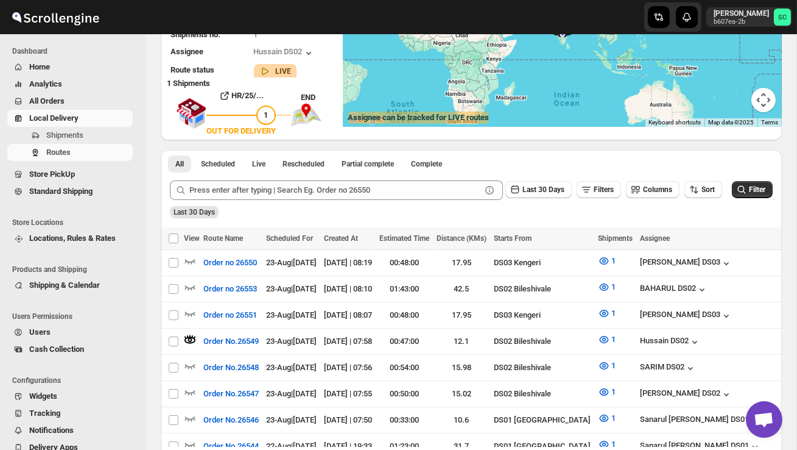
scroll to position [0, 0]
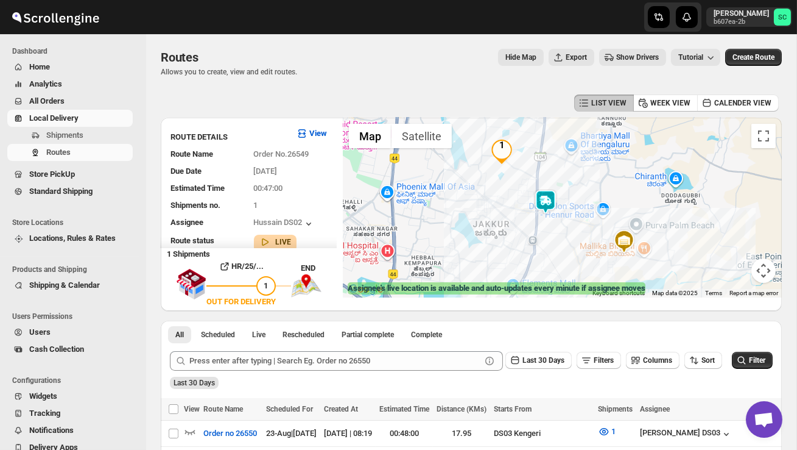
click at [550, 192] on img at bounding box center [546, 201] width 24 height 24
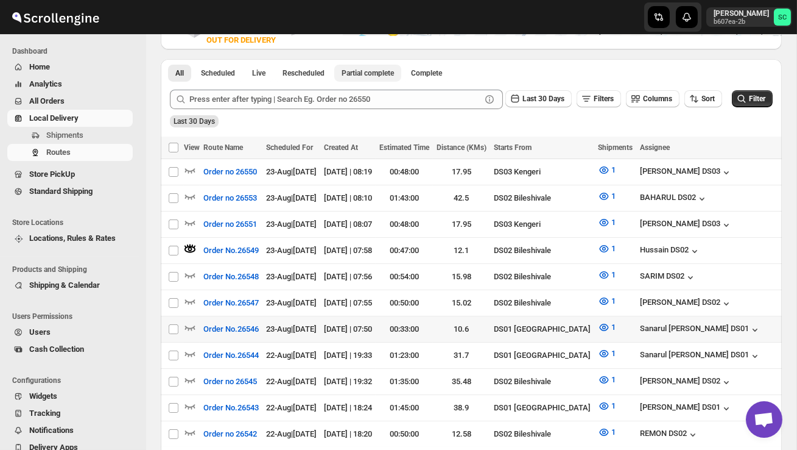
scroll to position [261, 0]
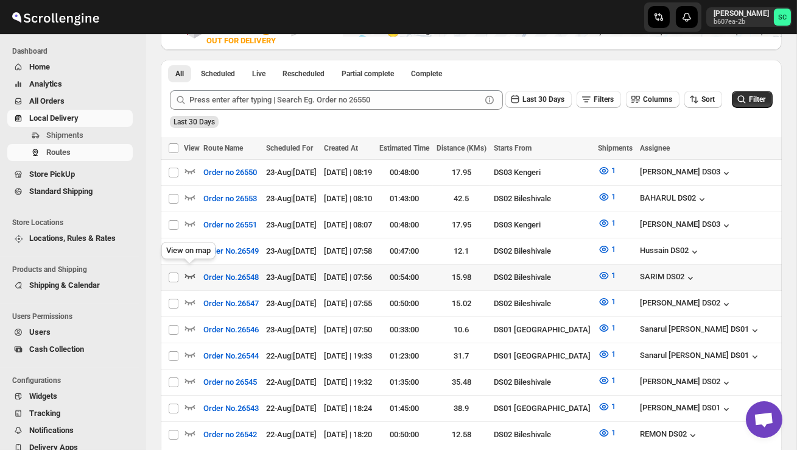
click at [192, 269] on icon "button" at bounding box center [190, 275] width 12 height 12
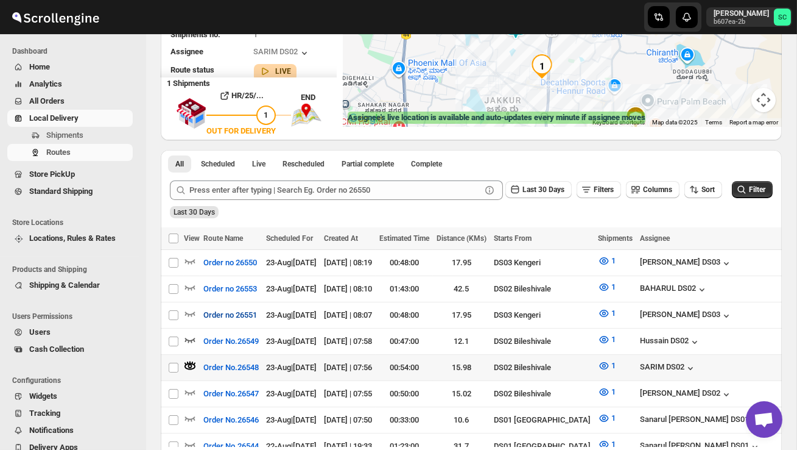
scroll to position [171, 0]
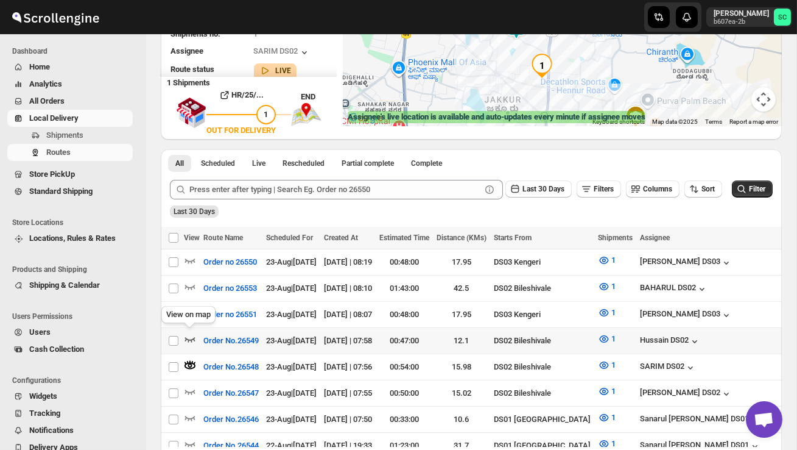
click at [190, 334] on icon "button" at bounding box center [190, 339] width 12 height 12
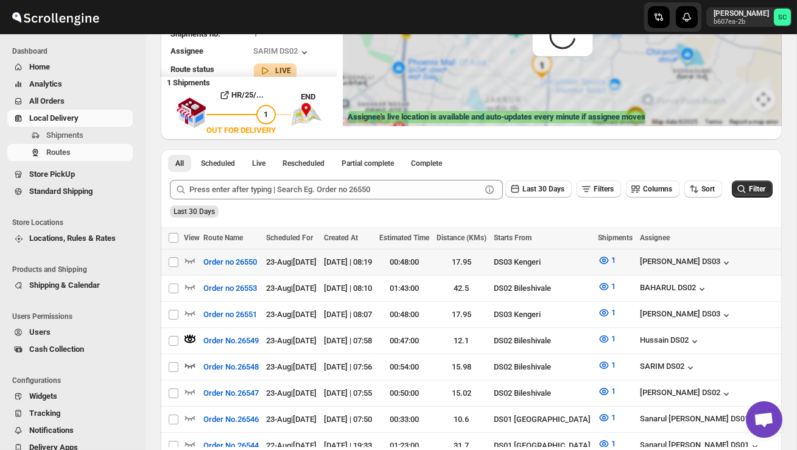
scroll to position [0, 0]
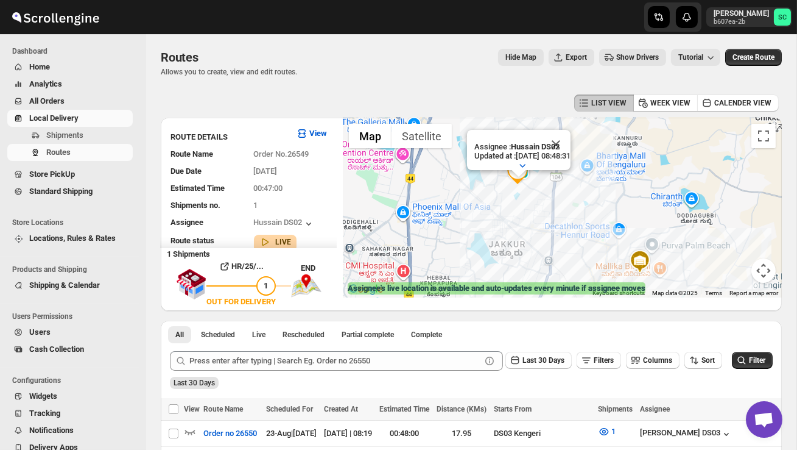
drag, startPoint x: 550, startPoint y: 183, endPoint x: 576, endPoint y: 209, distance: 36.6
click at [573, 210] on div "Assignee : Hussain DS02 Updated at : 23/08/2025, 08:48:31 Duty mode Enabled Bat…" at bounding box center [562, 208] width 439 height 180
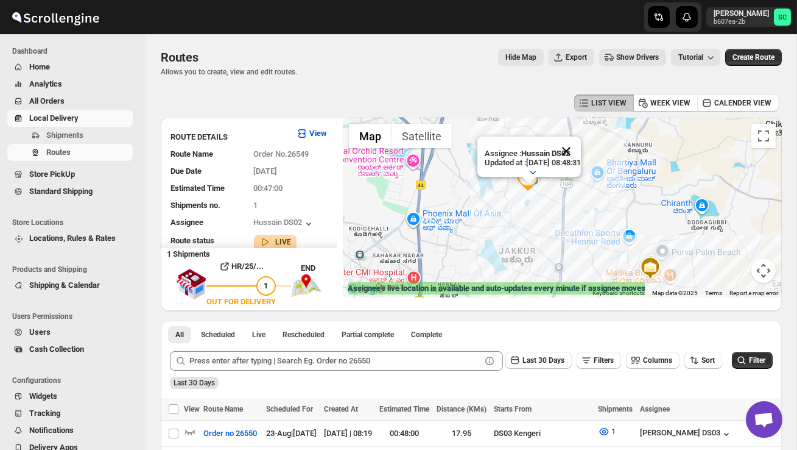
click at [581, 146] on button "Close" at bounding box center [566, 150] width 29 height 29
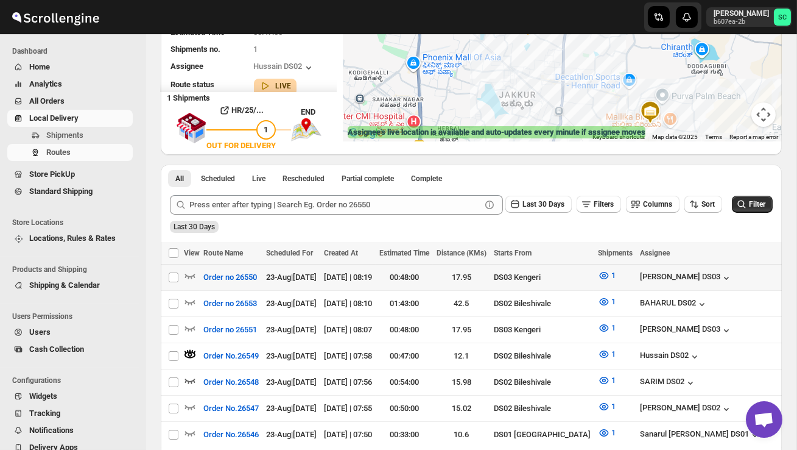
scroll to position [162, 0]
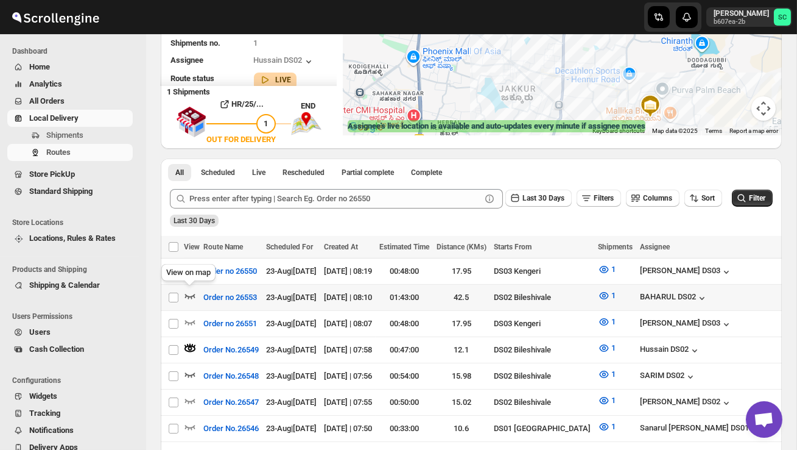
click at [191, 295] on icon "button" at bounding box center [190, 296] width 10 height 5
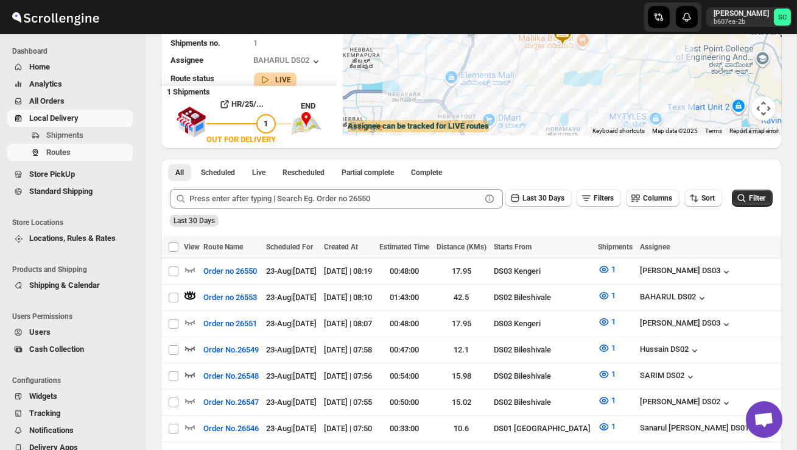
scroll to position [0, 0]
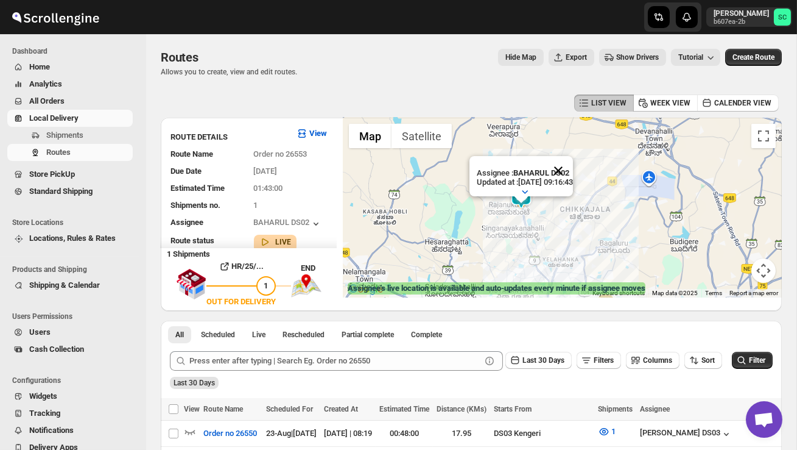
click at [573, 171] on button "Close" at bounding box center [558, 170] width 29 height 29
click at [558, 197] on div at bounding box center [562, 208] width 439 height 180
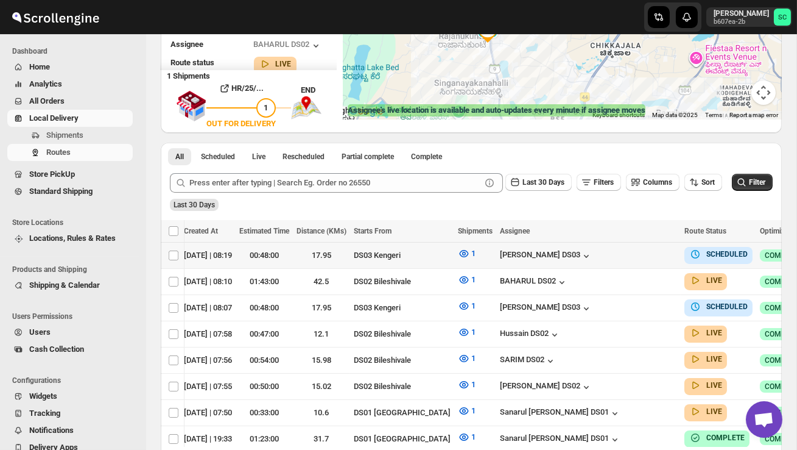
scroll to position [0, 177]
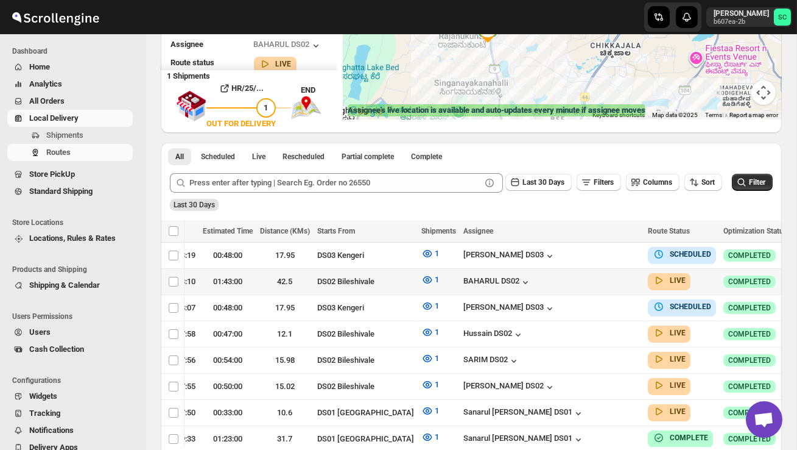
click at [797, 277] on icon "button" at bounding box center [803, 281] width 12 height 12
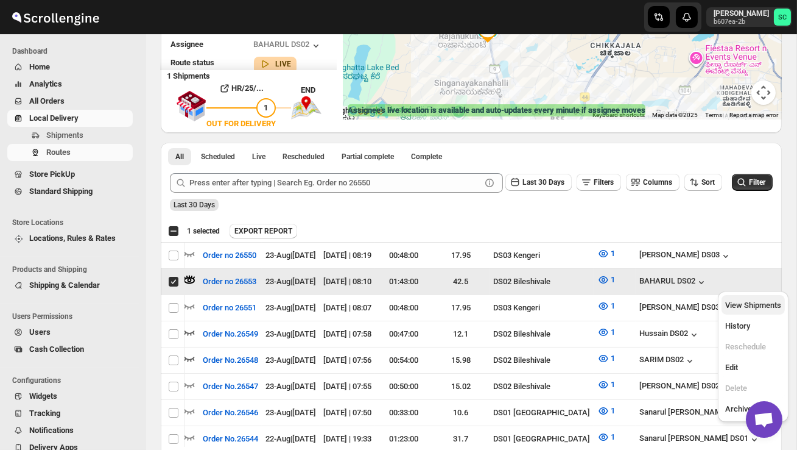
click at [763, 303] on span "View Shipments" at bounding box center [753, 304] width 56 height 9
checkbox input "false"
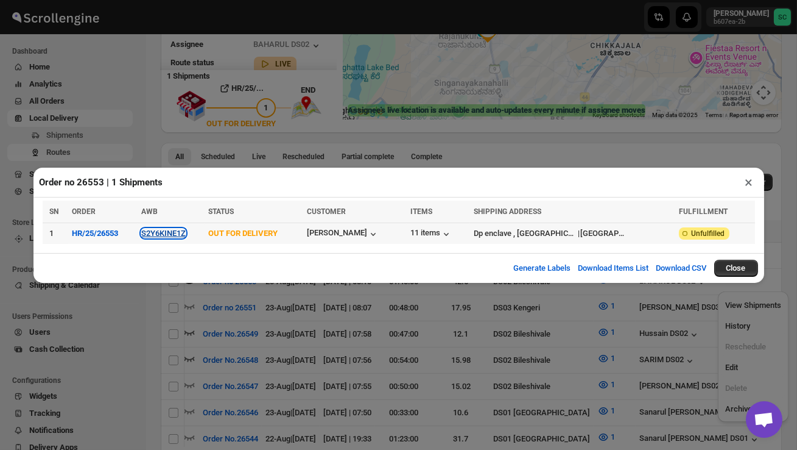
click at [178, 232] on button "S2Y6KINE1Z" at bounding box center [163, 232] width 44 height 9
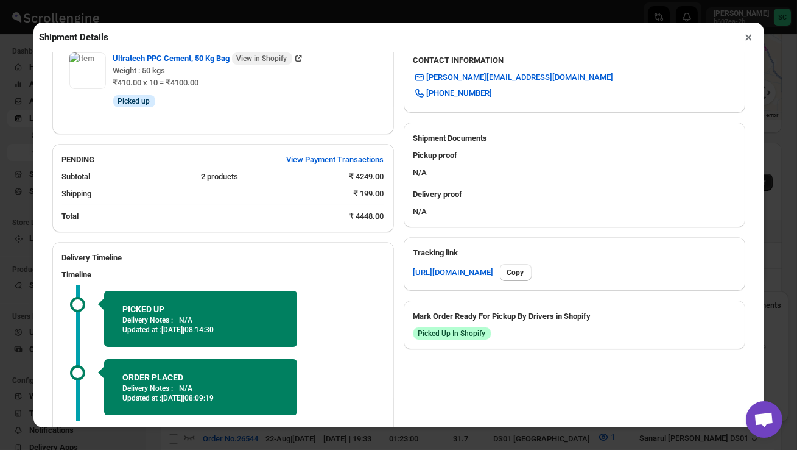
scroll to position [543, 0]
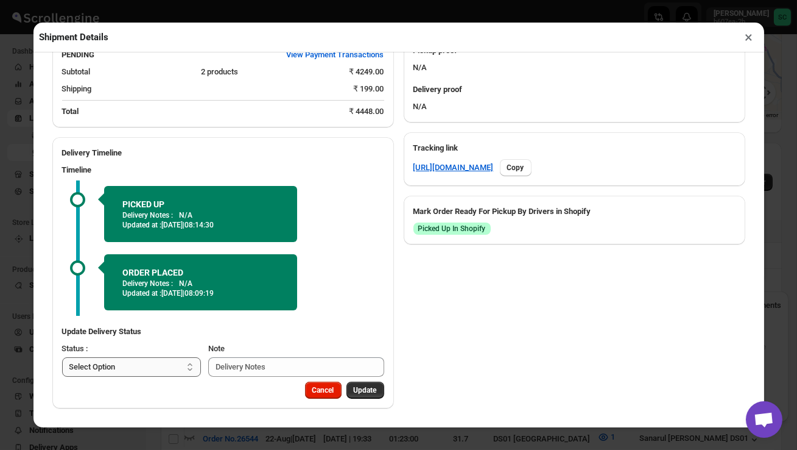
click at [171, 367] on select "Select Option PICKED UP OUT FOR DELIVERY RESCHEDULE DELIVERED CANCELLED" at bounding box center [131, 366] width 139 height 19
select select "DELIVERED"
click at [367, 387] on span "Update" at bounding box center [365, 390] width 23 height 10
select select
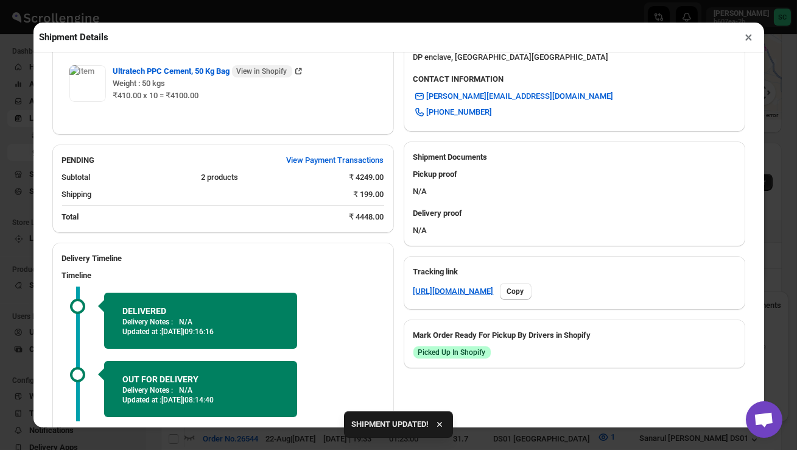
scroll to position [524, 0]
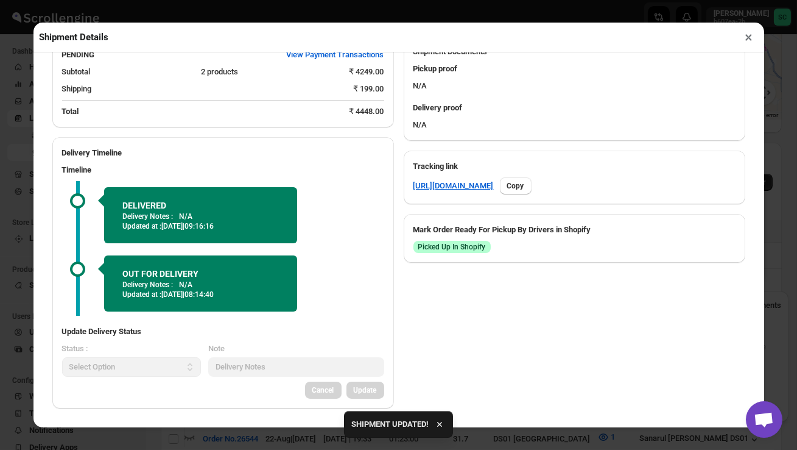
click at [750, 37] on button "×" at bounding box center [750, 37] width 18 height 17
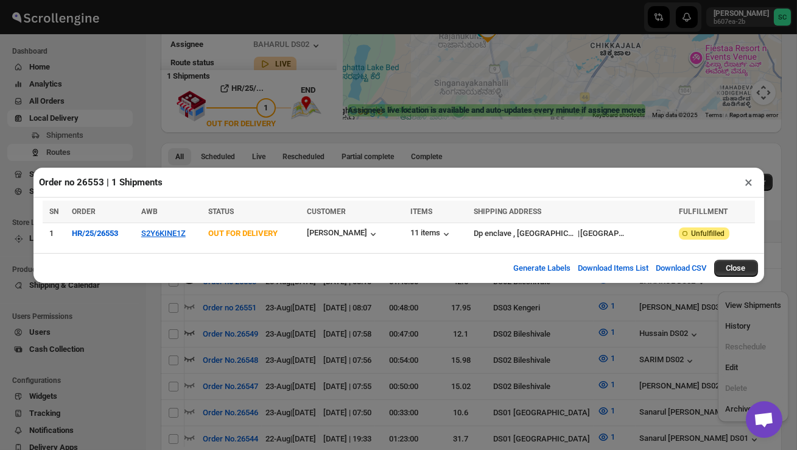
click at [746, 183] on button "×" at bounding box center [750, 182] width 18 height 17
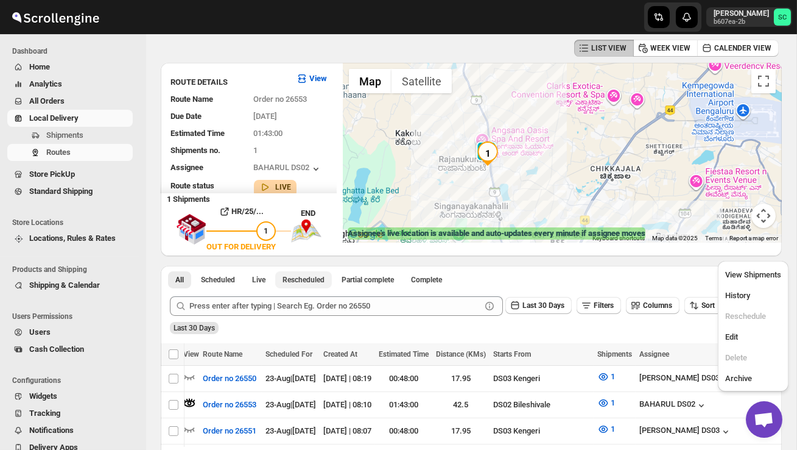
scroll to position [0, 0]
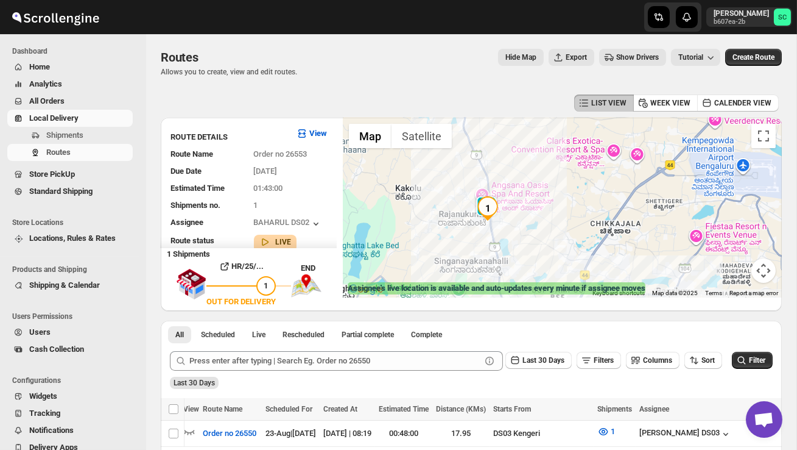
click at [455, 225] on div at bounding box center [562, 208] width 439 height 180
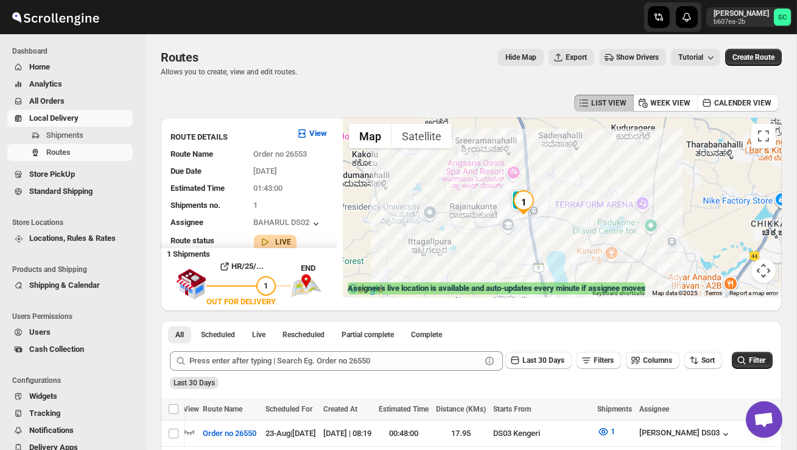
click at [455, 225] on div at bounding box center [562, 208] width 439 height 180
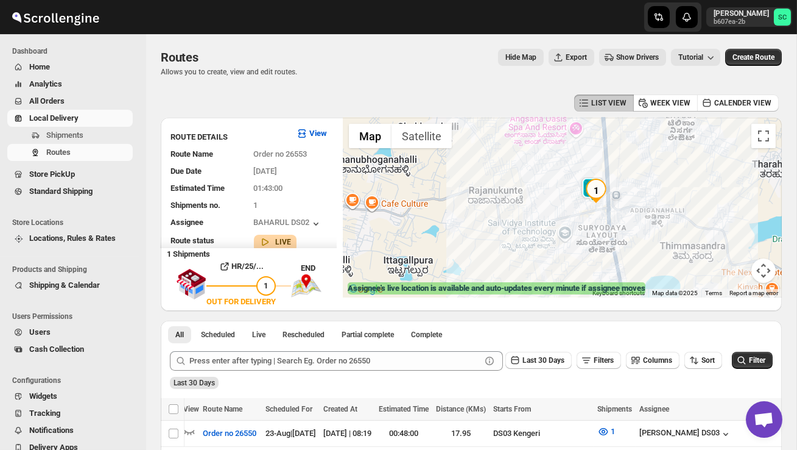
click at [554, 223] on div at bounding box center [562, 208] width 439 height 180
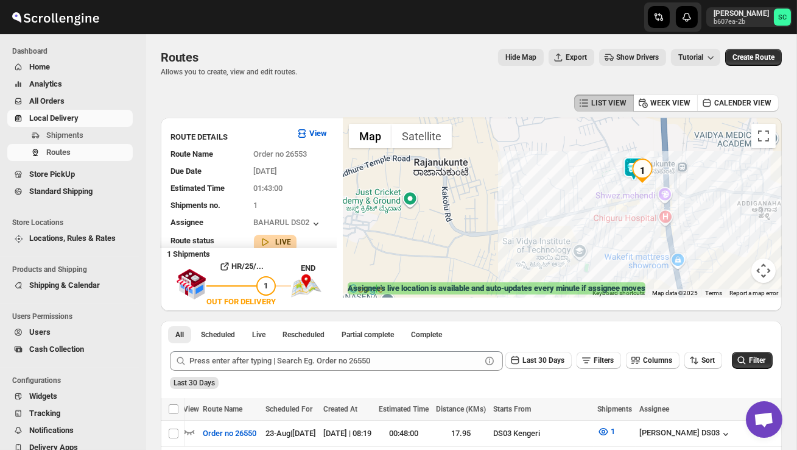
click at [574, 179] on div at bounding box center [562, 208] width 439 height 180
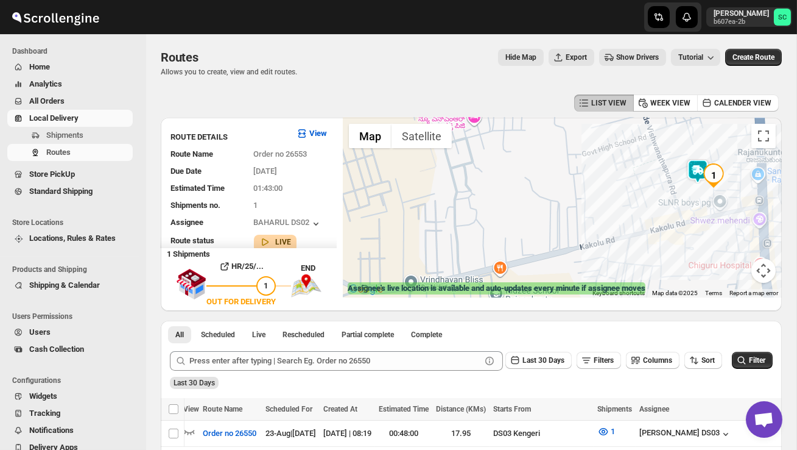
click at [574, 179] on div at bounding box center [562, 208] width 439 height 180
click at [69, 136] on span "Shipments" at bounding box center [64, 134] width 37 height 9
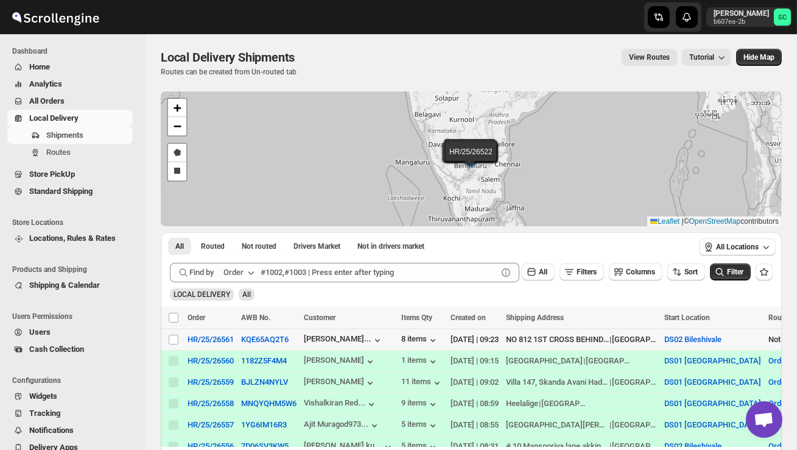
click at [166, 337] on td "Select shipment" at bounding box center [172, 339] width 23 height 21
checkbox input "true"
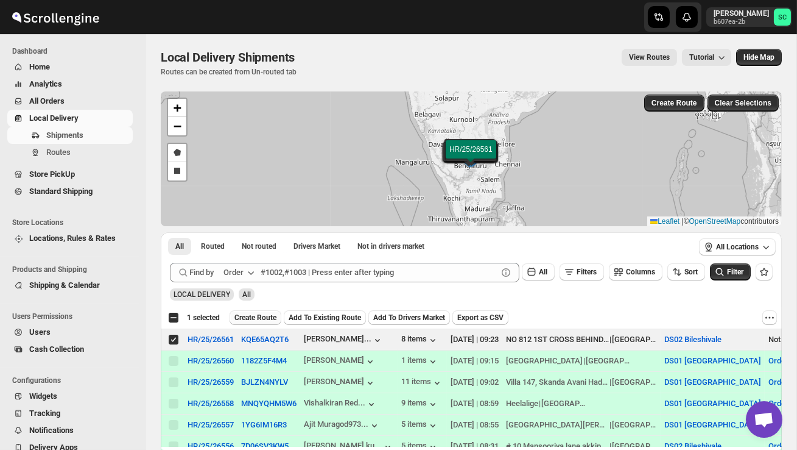
click at [258, 319] on span "Create Route" at bounding box center [256, 317] width 42 height 10
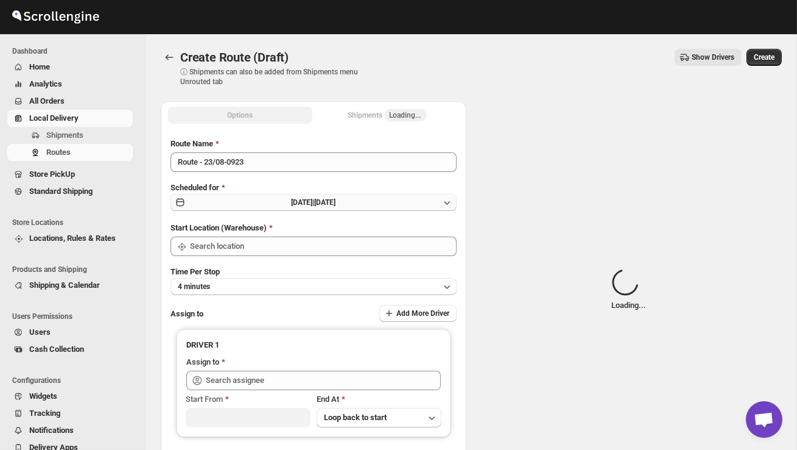
type input "DS02 Bileshivale"
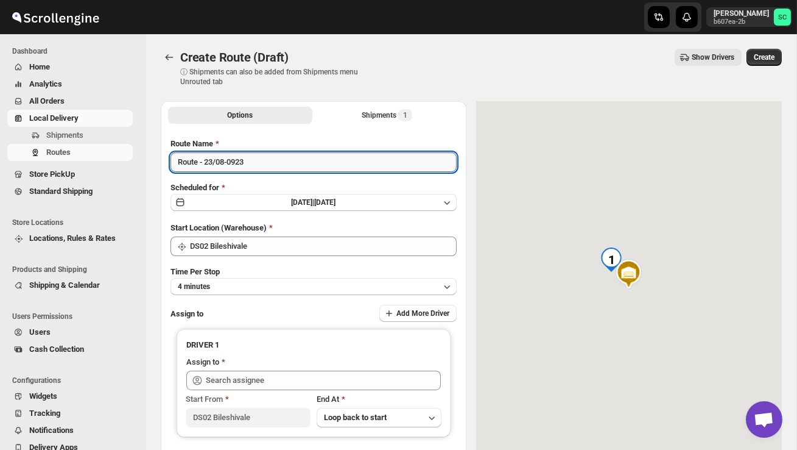
click at [260, 165] on input "Route - 23/08-0923" at bounding box center [314, 161] width 286 height 19
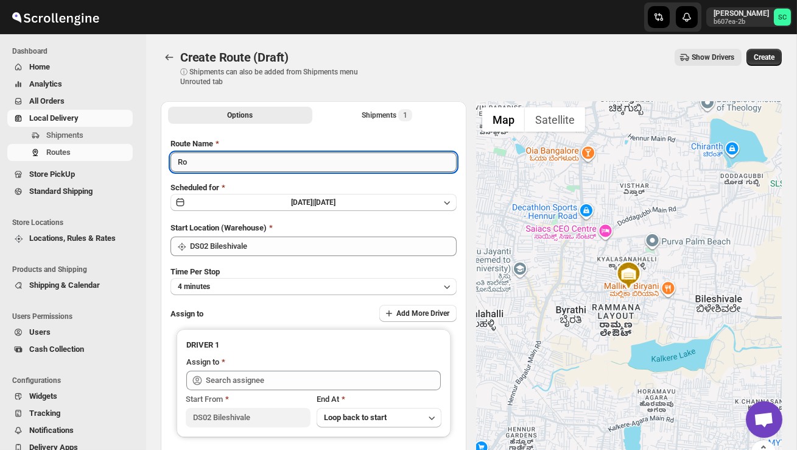
type input "R"
type input "Order no 26561"
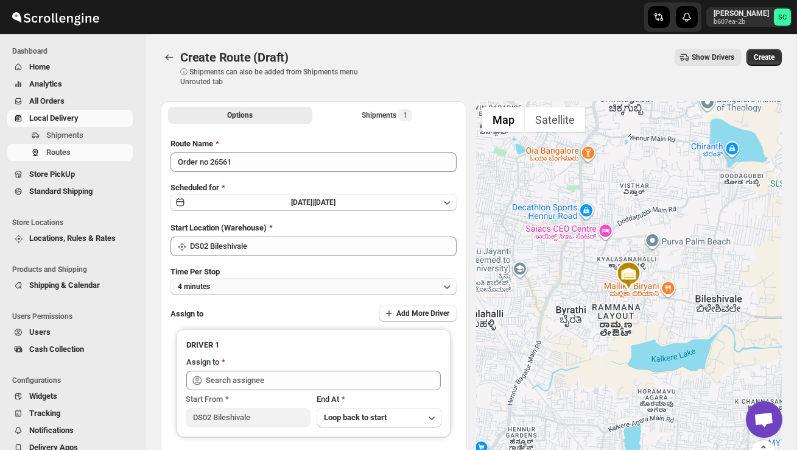
click at [275, 284] on button "4 minutes" at bounding box center [314, 286] width 286 height 17
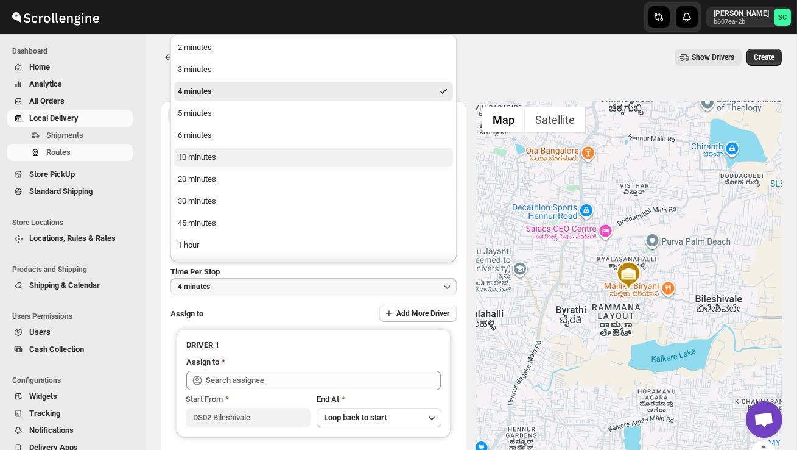
click at [219, 154] on button "10 minutes" at bounding box center [313, 156] width 279 height 19
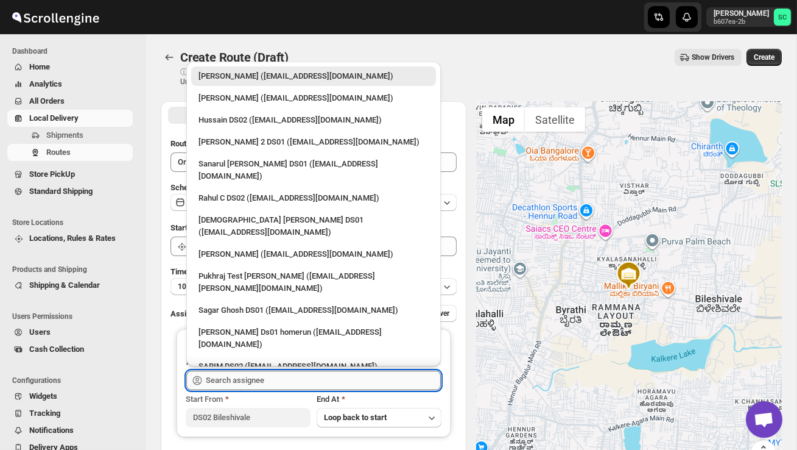
click at [261, 376] on input "text" at bounding box center [323, 379] width 235 height 19
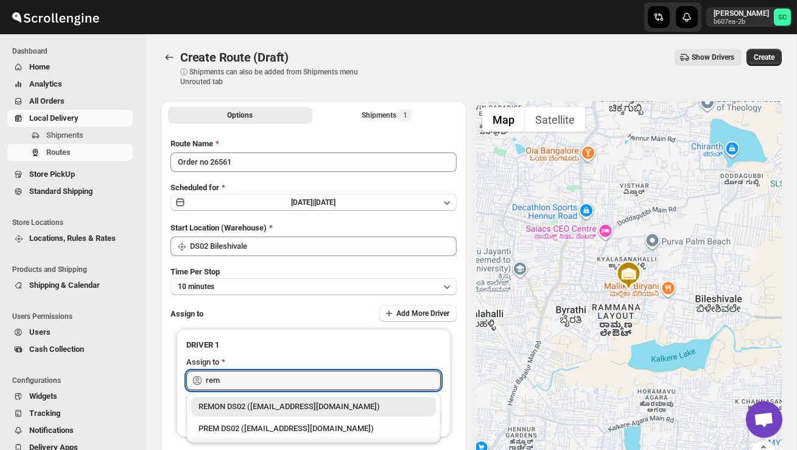
click at [283, 406] on div "REMON DS02 (kesame7468@btcours.com)" at bounding box center [314, 406] width 230 height 12
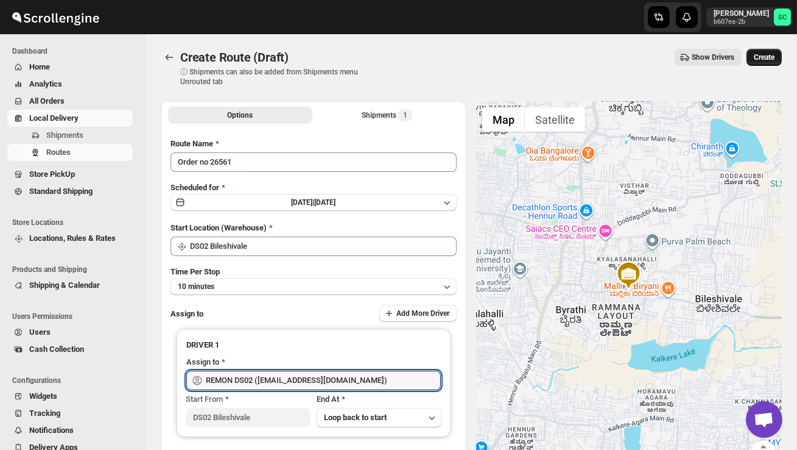
type input "REMON DS02 (kesame7468@btcours.com)"
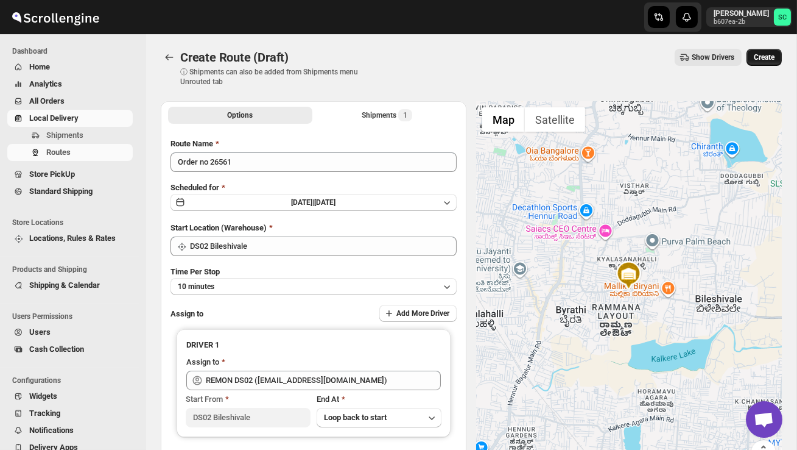
click at [766, 57] on span "Create" at bounding box center [764, 57] width 21 height 10
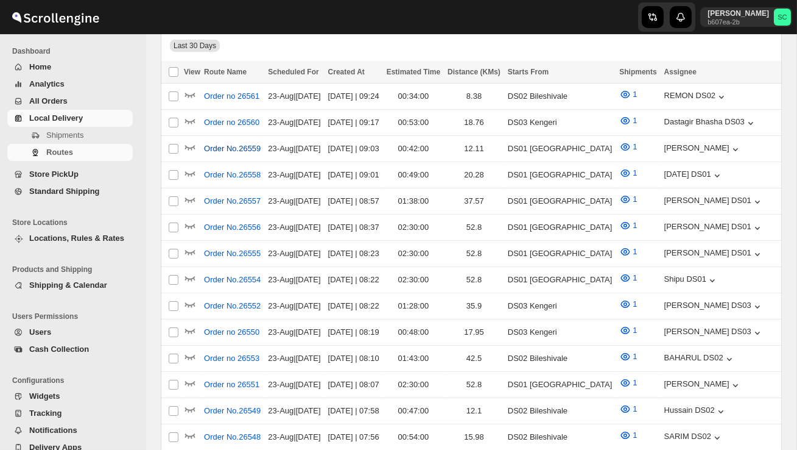
scroll to position [142, 0]
